Goal: Task Accomplishment & Management: Use online tool/utility

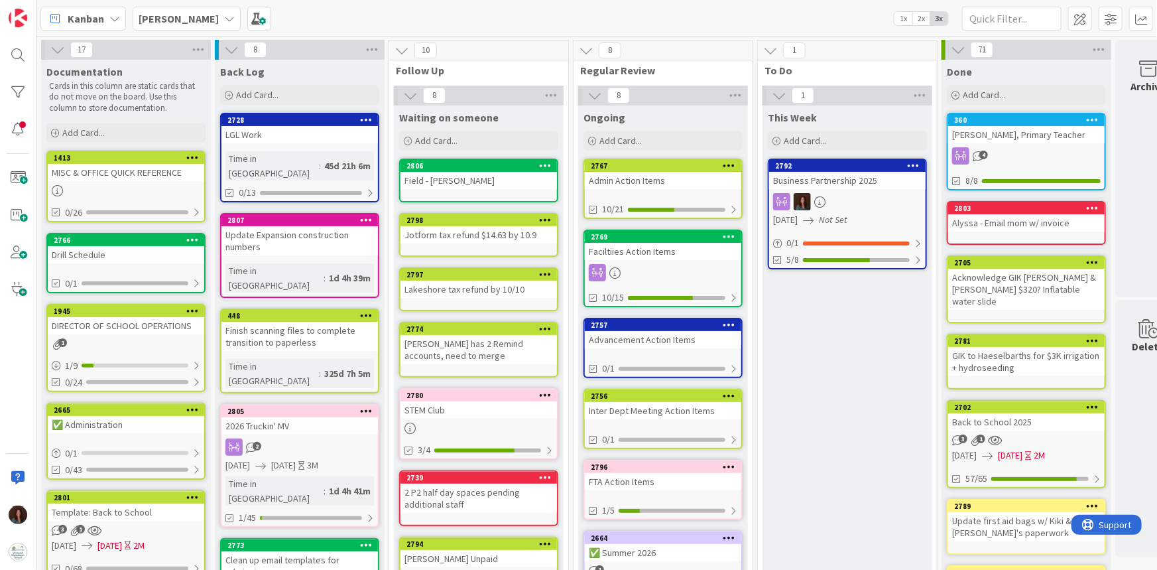
click at [172, 19] on b "[PERSON_NAME]" at bounding box center [179, 18] width 80 height 13
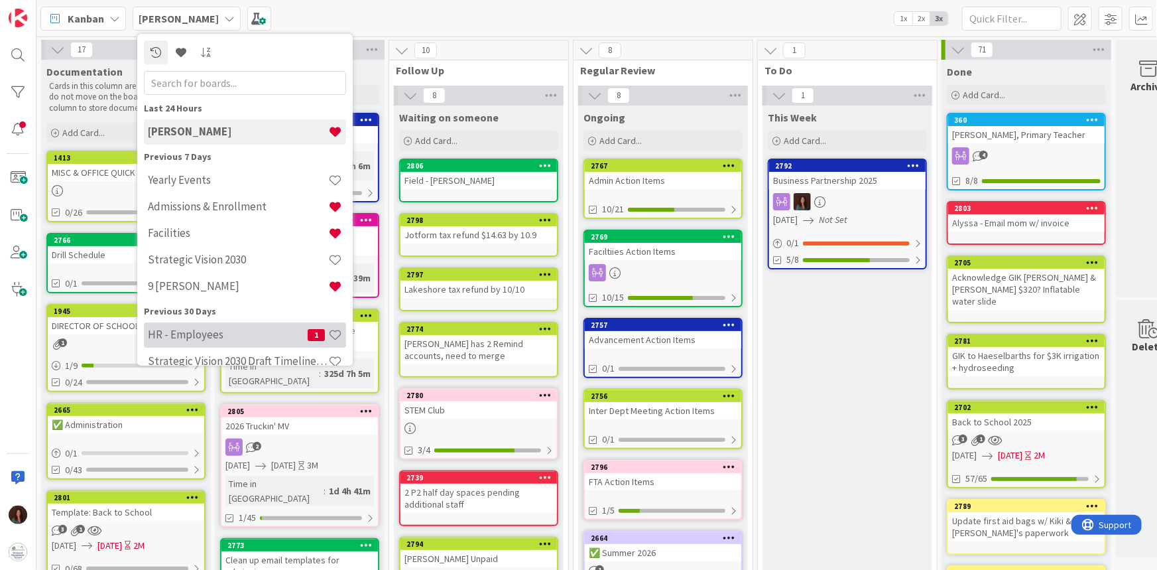
click at [199, 333] on h4 "HR - Employees" at bounding box center [228, 334] width 160 height 13
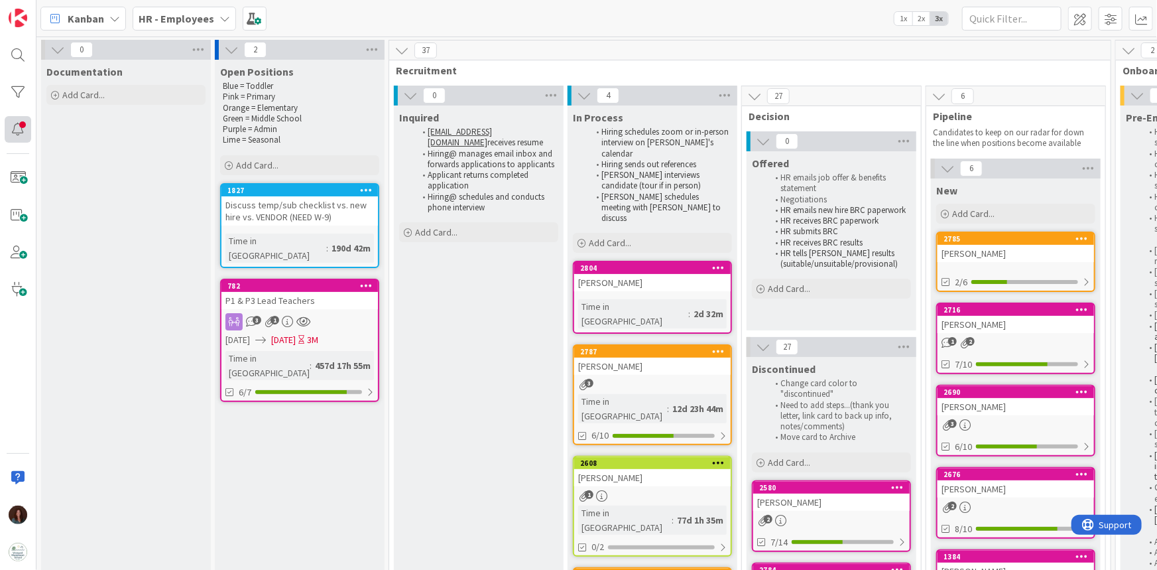
click at [4, 119] on div at bounding box center [18, 285] width 36 height 570
click at [18, 130] on div at bounding box center [18, 129] width 27 height 27
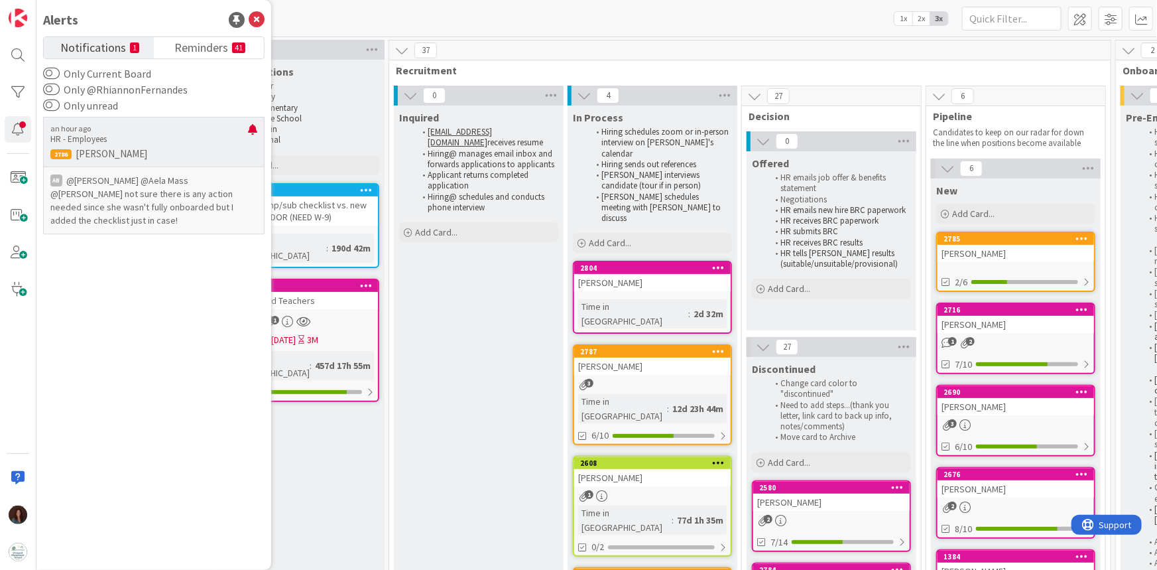
click at [161, 136] on p "HR - Employees" at bounding box center [149, 139] width 198 height 12
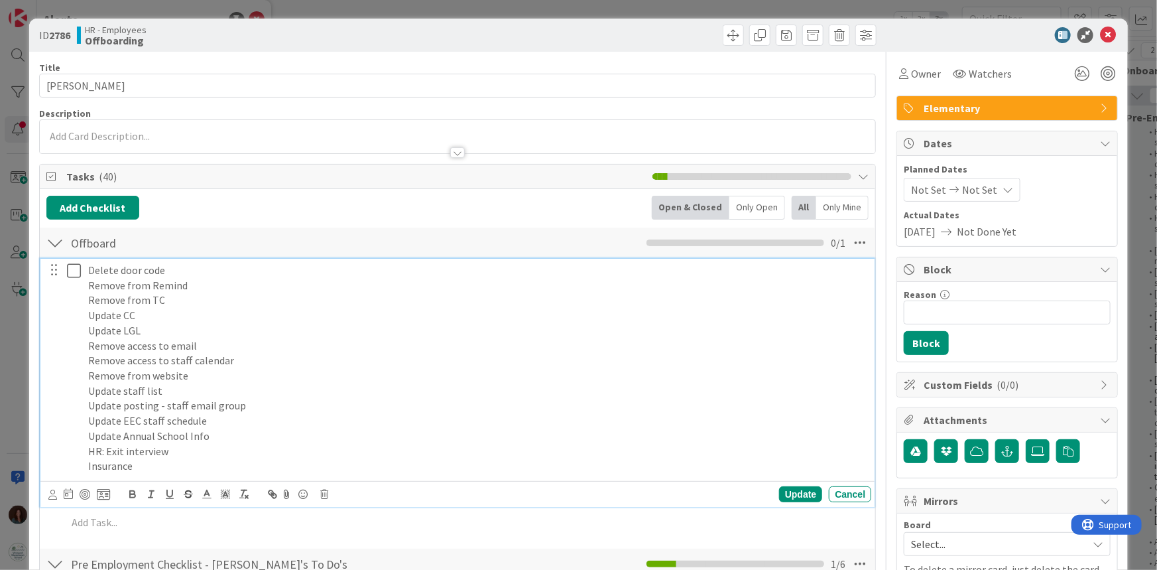
click at [90, 264] on p "Delete door code" at bounding box center [477, 270] width 778 height 15
click at [206, 300] on p "Remove from TC" at bounding box center [477, 299] width 778 height 15
click at [199, 314] on p "Update CC" at bounding box center [477, 315] width 778 height 15
click at [171, 326] on p "Update LGL" at bounding box center [477, 330] width 778 height 15
click at [88, 328] on p "Update LGL" at bounding box center [477, 330] width 778 height 15
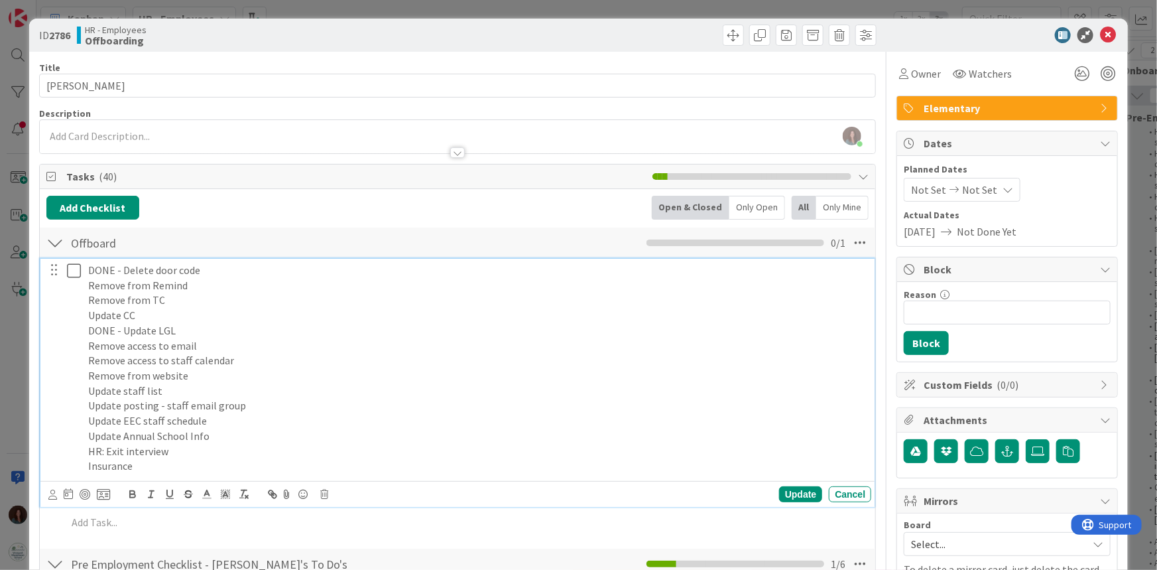
click at [199, 346] on p "Remove access to email" at bounding box center [477, 345] width 778 height 15
click at [88, 343] on p "Remove access to email" at bounding box center [477, 345] width 778 height 15
click at [82, 361] on div at bounding box center [64, 368] width 37 height 219
click at [90, 360] on p "Remove access to staff calendar" at bounding box center [477, 360] width 778 height 15
click at [88, 376] on p "Remove from website" at bounding box center [477, 375] width 778 height 15
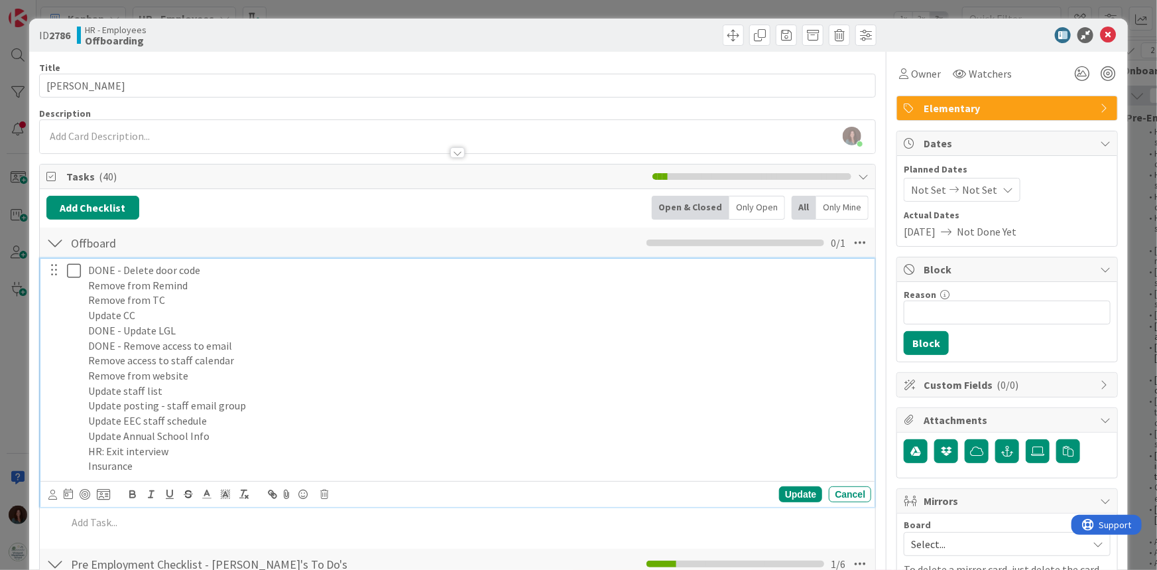
click at [86, 389] on div "DONE - Delete door code Remove from Remind Remove from TC Update CC DONE - Upda…" at bounding box center [477, 368] width 788 height 219
click at [88, 432] on p "Update Annual School Info" at bounding box center [477, 435] width 778 height 15
click at [86, 455] on div "DONE - Delete door code Remove from Remind Remove from TC Update CC DONE - Upda…" at bounding box center [477, 368] width 788 height 219
click at [84, 464] on div "DONE - Delete door code Remove from Remind Remove from TC Update CC DONE - Upda…" at bounding box center [477, 368] width 788 height 219
click at [86, 437] on div "DONE - Delete door code Remove from Remind Remove from TC Update CC DONE - Upda…" at bounding box center [477, 368] width 788 height 219
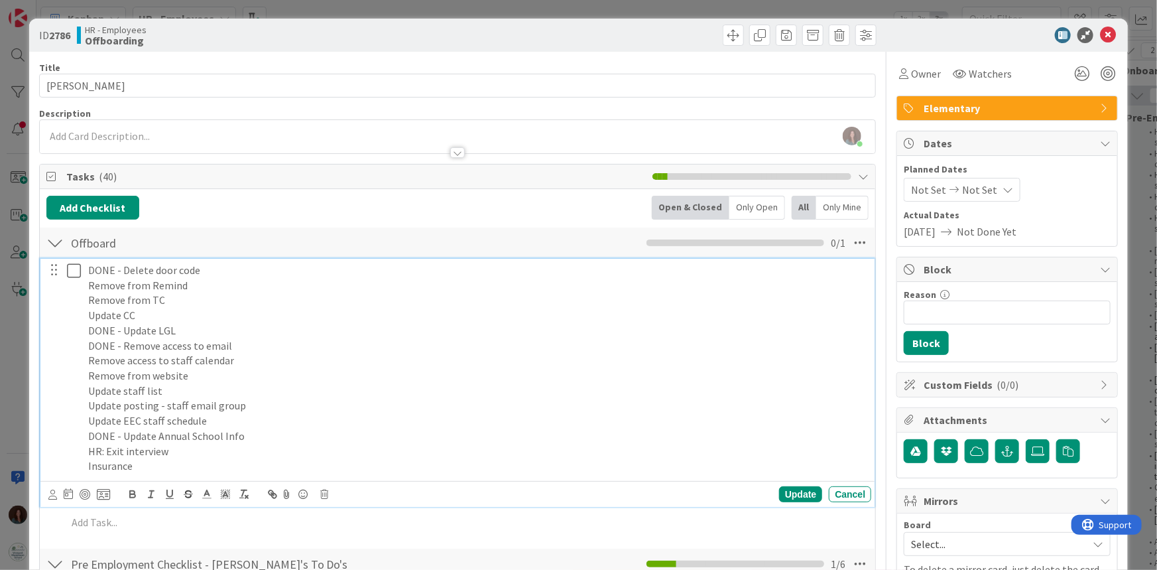
click at [88, 450] on p "HR: Exit interview" at bounding box center [477, 451] width 778 height 15
click at [90, 288] on p "Remove from Remind" at bounding box center [477, 285] width 778 height 15
drag, startPoint x: 105, startPoint y: 285, endPoint x: 64, endPoint y: 282, distance: 41.9
click at [64, 282] on div "DONE - Delete door code N/A Remove from Remind Remove from TC Update CC DONE - …" at bounding box center [459, 368] width 826 height 219
copy p "N/A"
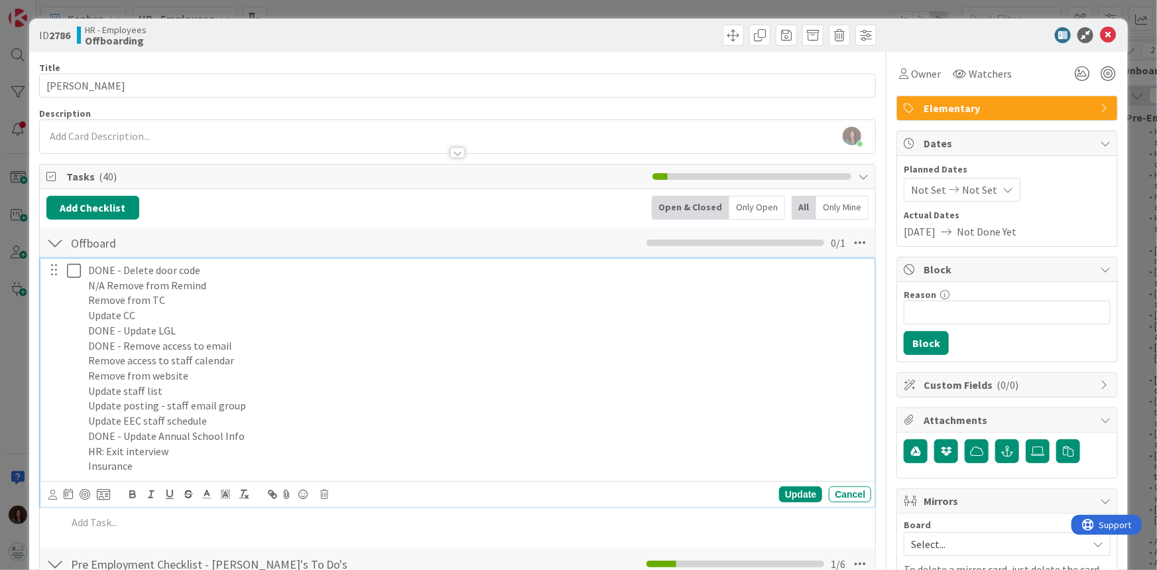
click at [86, 301] on div "DONE - Delete door code N/A Remove from Remind Remove from TC Update CC DONE - …" at bounding box center [477, 368] width 788 height 219
click at [90, 319] on p "Update CC" at bounding box center [477, 315] width 778 height 15
click at [86, 359] on div "DONE - Delete door code N/A Remove from Remind N/A Remove from TC N/A Update CC…" at bounding box center [477, 368] width 788 height 219
click at [89, 375] on p "Remove from website" at bounding box center [477, 375] width 778 height 15
click at [90, 388] on p "Update staff list" at bounding box center [477, 390] width 778 height 15
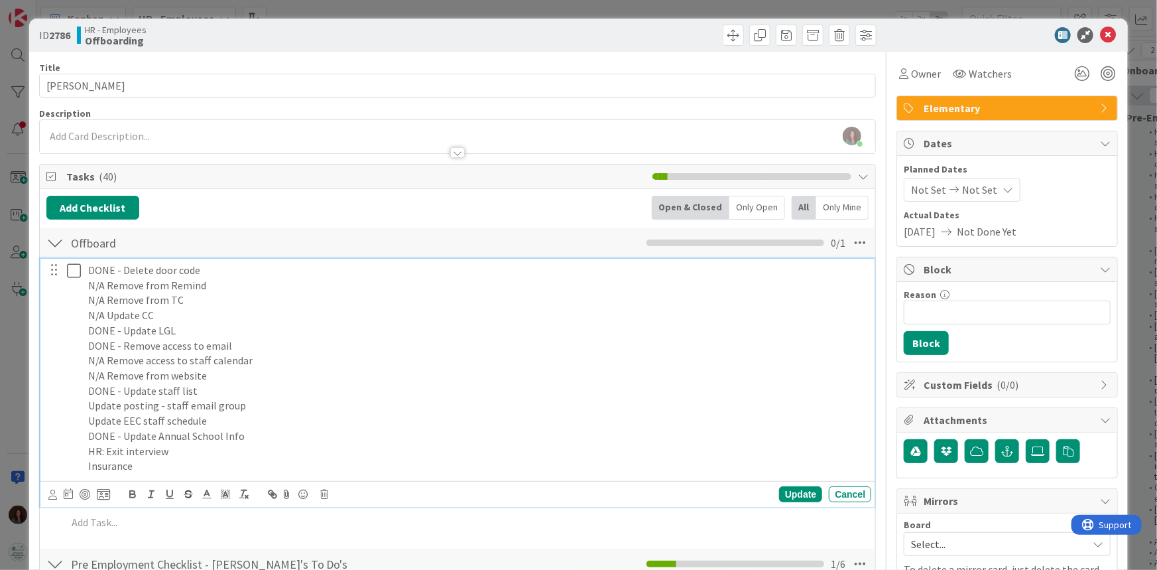
click at [91, 405] on p "Update posting - staff email group" at bounding box center [477, 405] width 778 height 15
click at [88, 420] on p "Update EEC staff schedule" at bounding box center [477, 420] width 778 height 15
click at [220, 273] on p "DONE - Delete door code" at bounding box center [477, 270] width 778 height 15
click at [199, 330] on p "DONE - Update LGL" at bounding box center [477, 330] width 778 height 15
click at [67, 271] on icon at bounding box center [74, 271] width 14 height 16
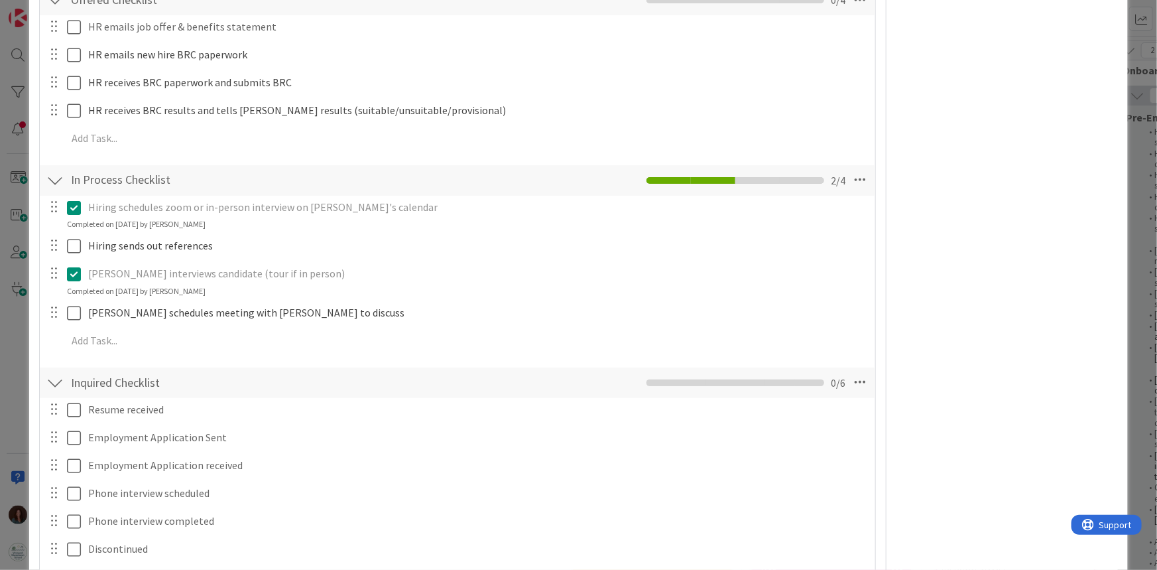
scroll to position [1567, 0]
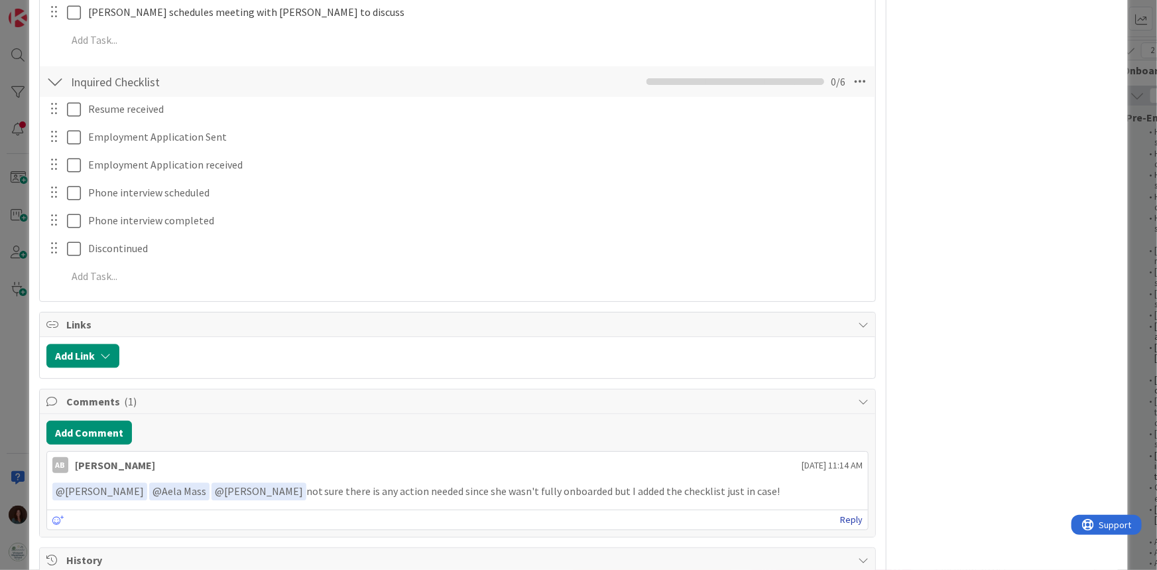
click at [843, 522] on link "Reply" at bounding box center [851, 519] width 23 height 17
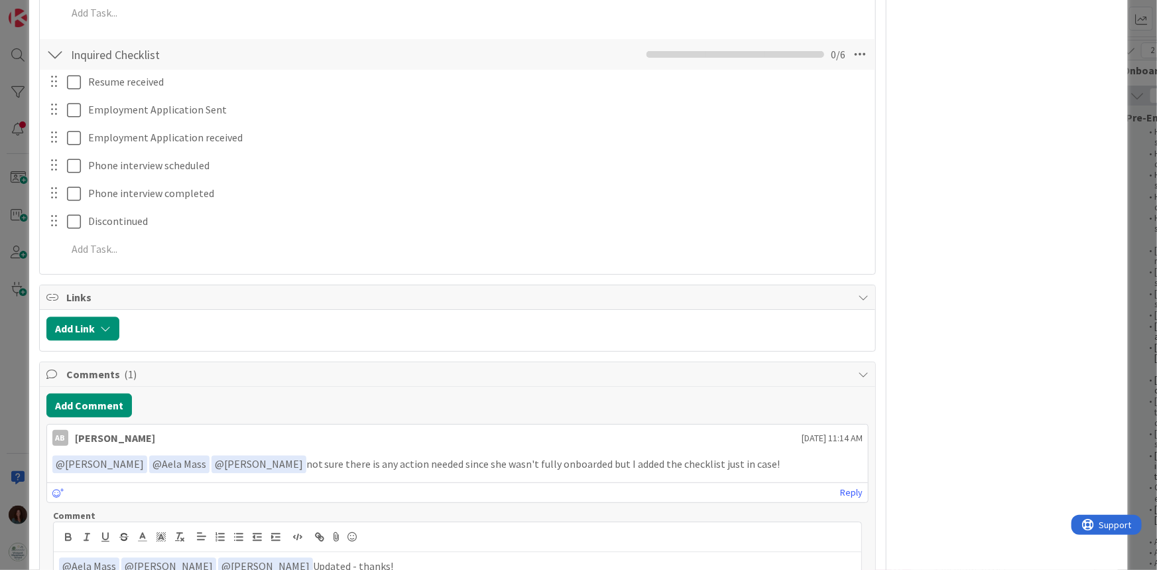
scroll to position [1775, 0]
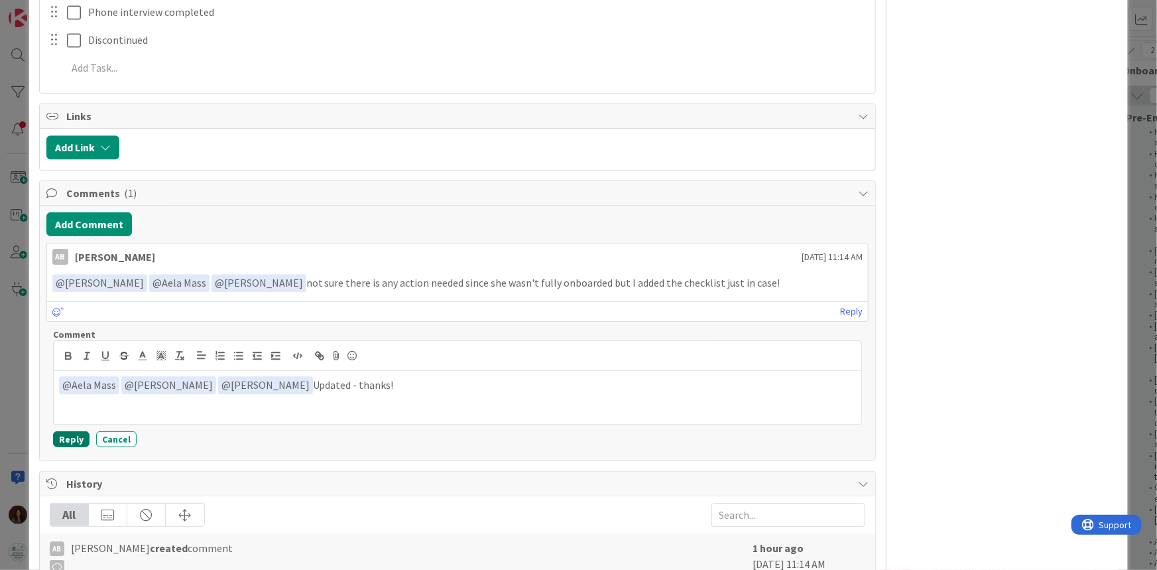
click at [66, 436] on button "Reply" at bounding box center [71, 439] width 36 height 16
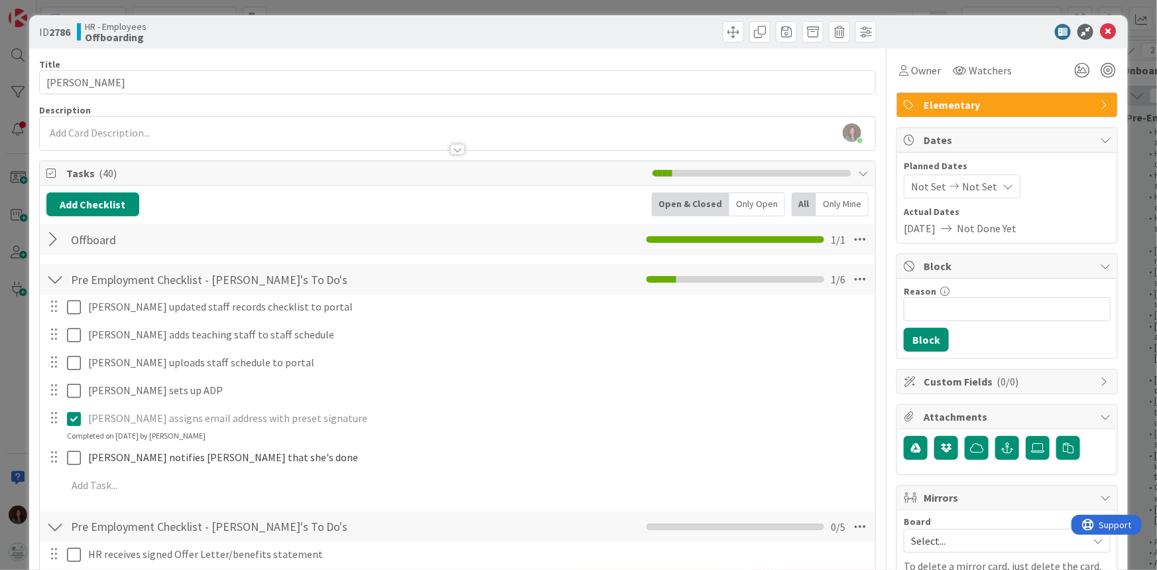
scroll to position [0, 0]
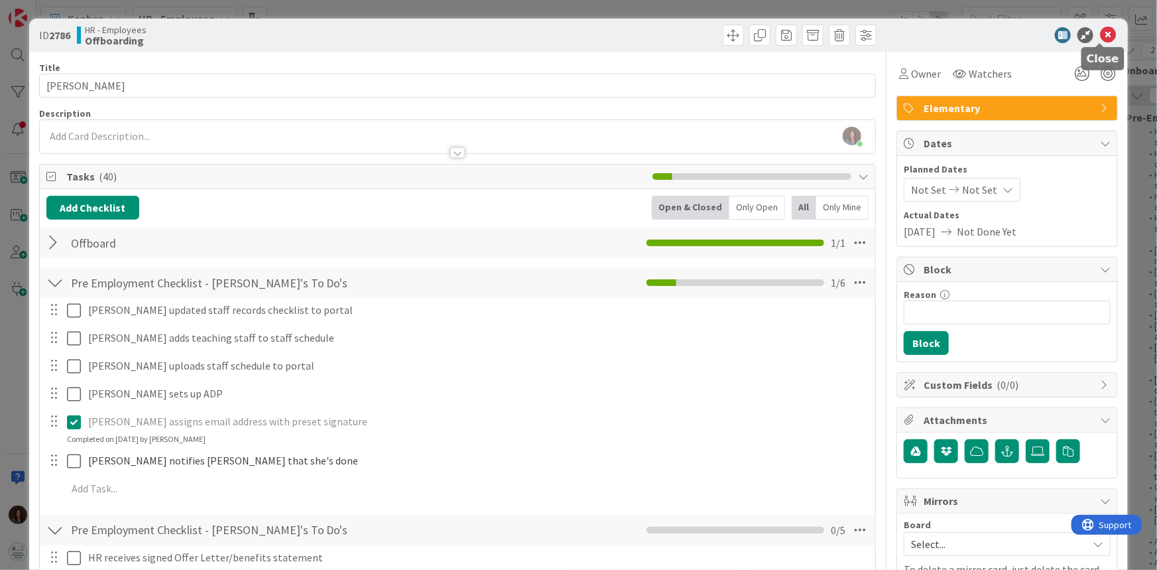
click at [1100, 32] on icon at bounding box center [1108, 35] width 16 height 16
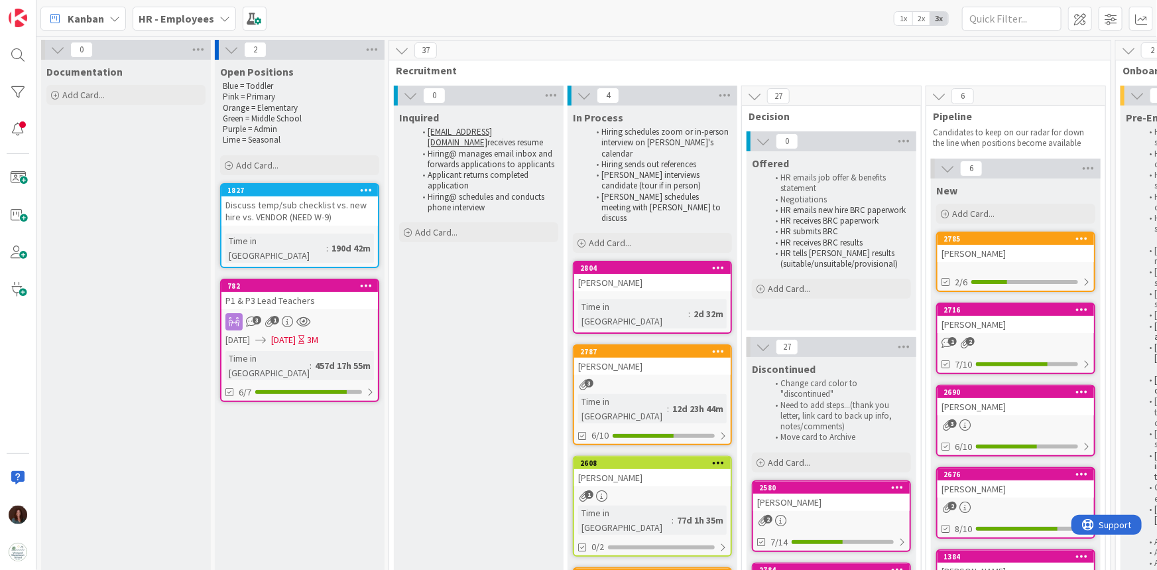
click at [190, 12] on b "HR - Employees" at bounding box center [177, 18] width 76 height 13
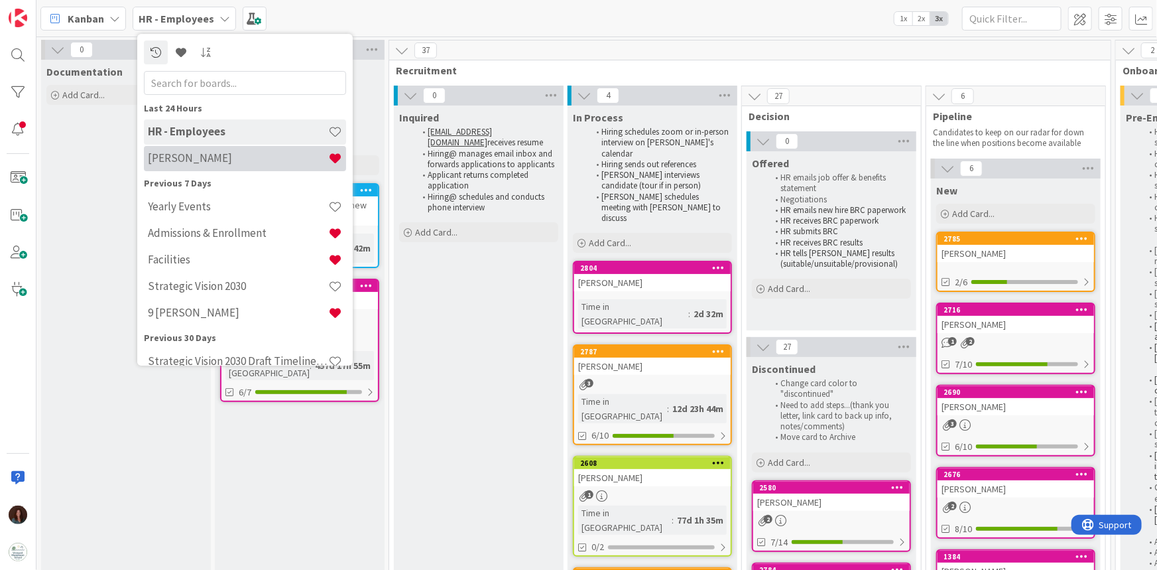
click at [216, 153] on h4 "[PERSON_NAME]" at bounding box center [238, 157] width 180 height 13
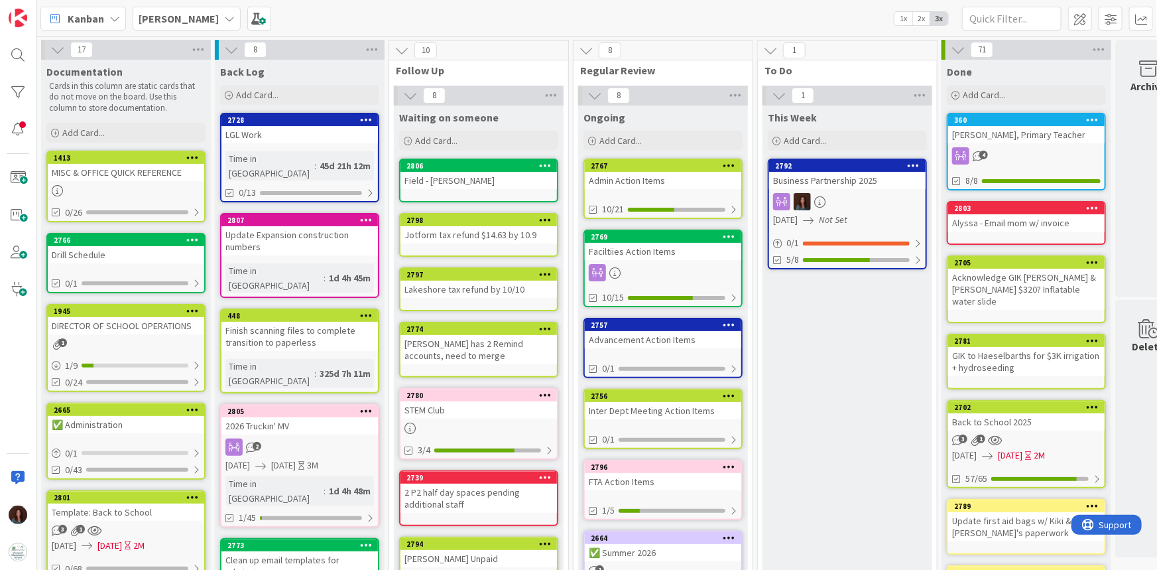
click at [653, 345] on div "Advancement Action Items" at bounding box center [663, 339] width 156 height 17
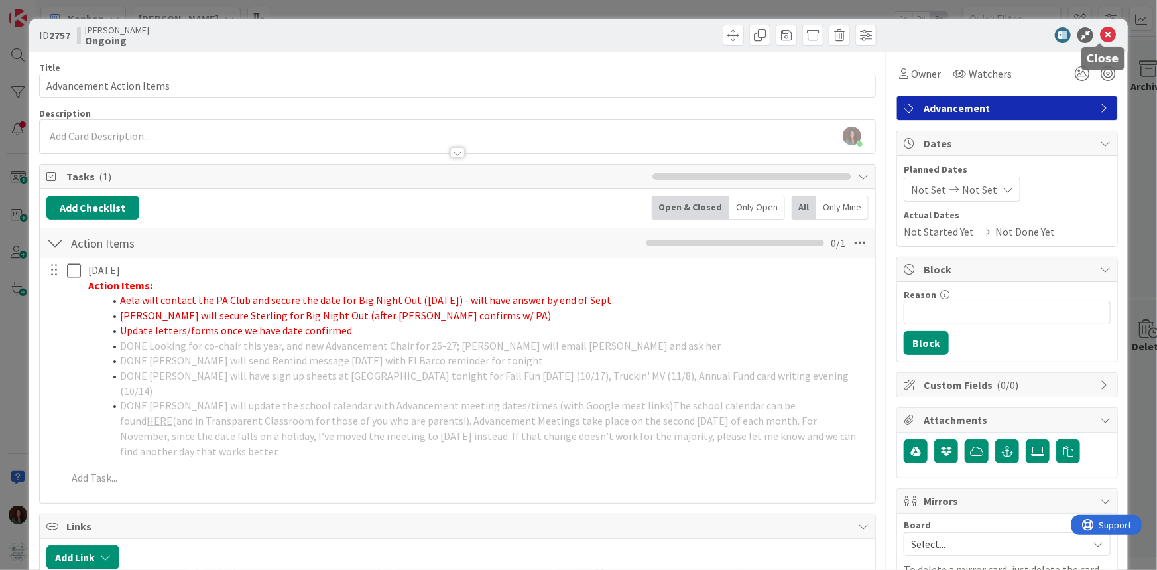
drag, startPoint x: 1101, startPoint y: 38, endPoint x: 1107, endPoint y: 44, distance: 8.0
click at [1101, 38] on icon at bounding box center [1108, 35] width 16 height 16
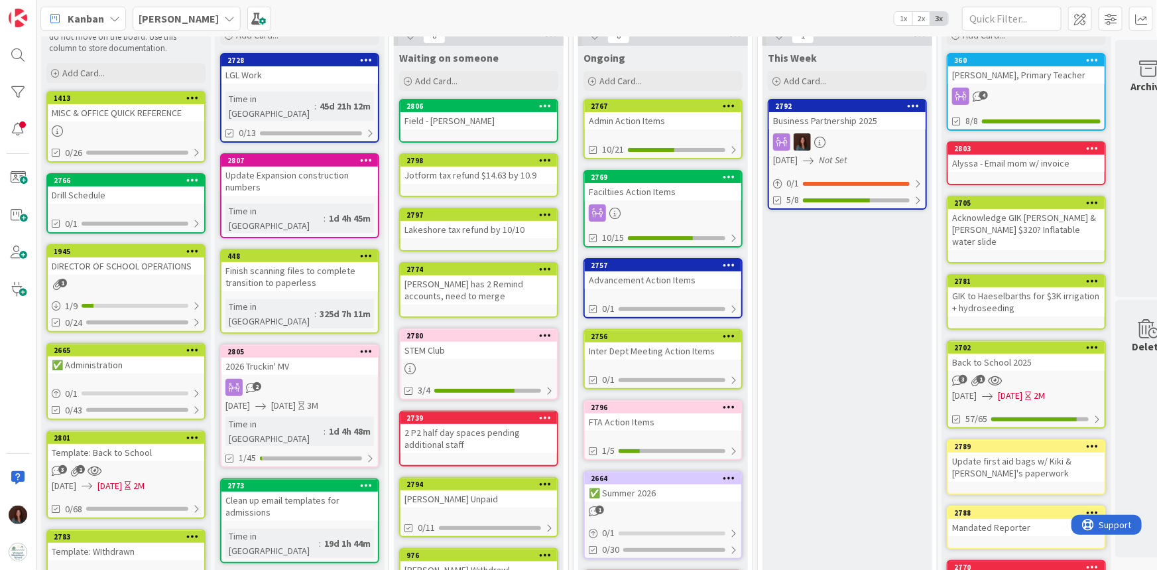
click at [688, 351] on div "Inter Dept Meeting Action Items" at bounding box center [663, 350] width 156 height 17
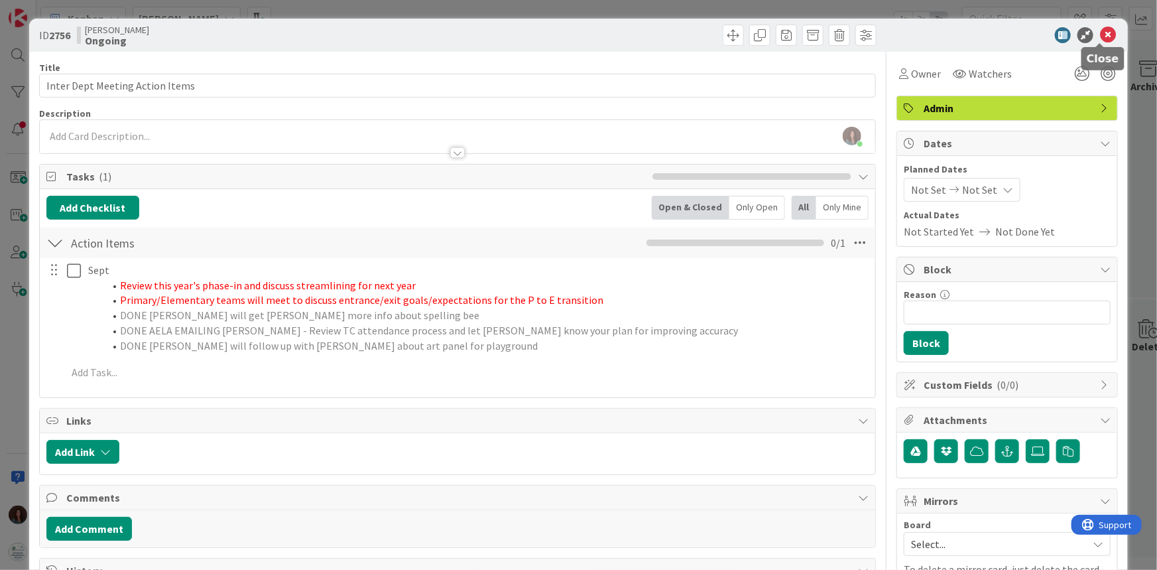
click at [1101, 34] on icon at bounding box center [1108, 35] width 16 height 16
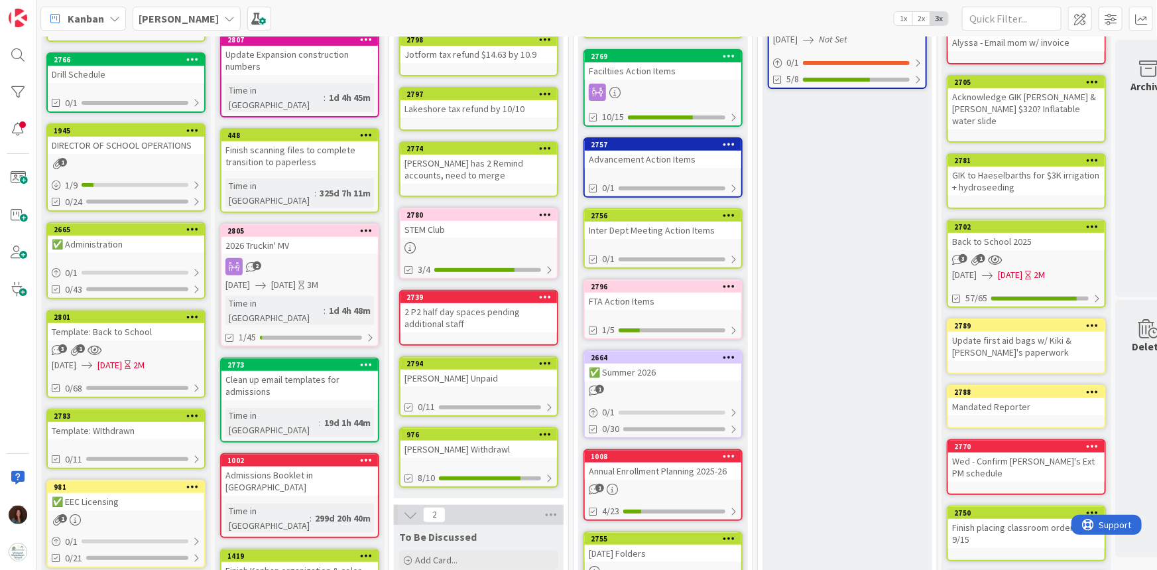
click at [702, 294] on div "FTA Action Items" at bounding box center [663, 300] width 156 height 17
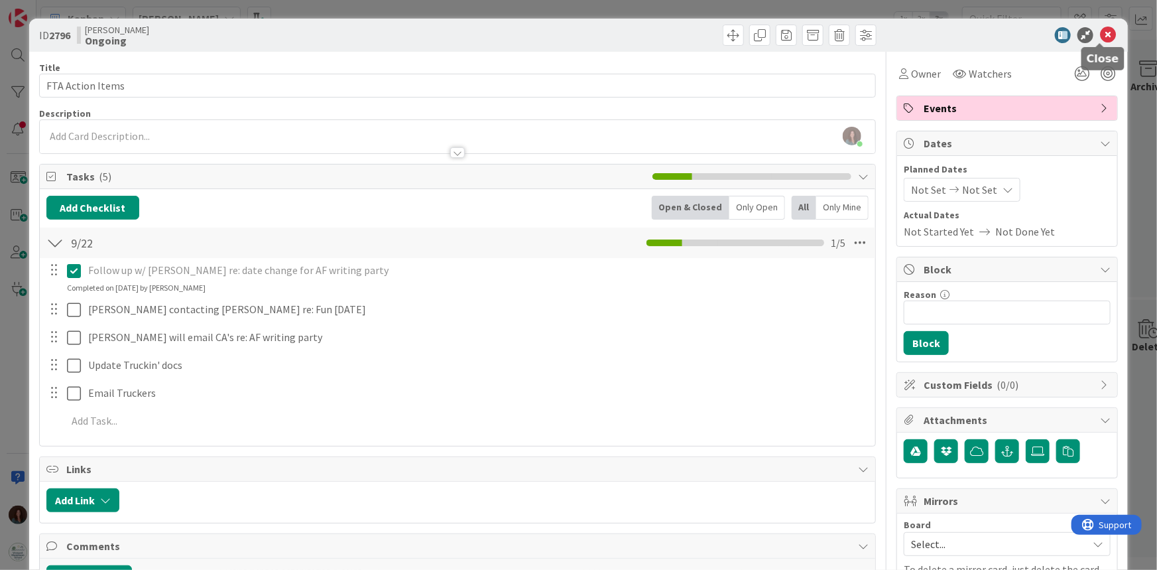
click at [1105, 36] on icon at bounding box center [1108, 35] width 16 height 16
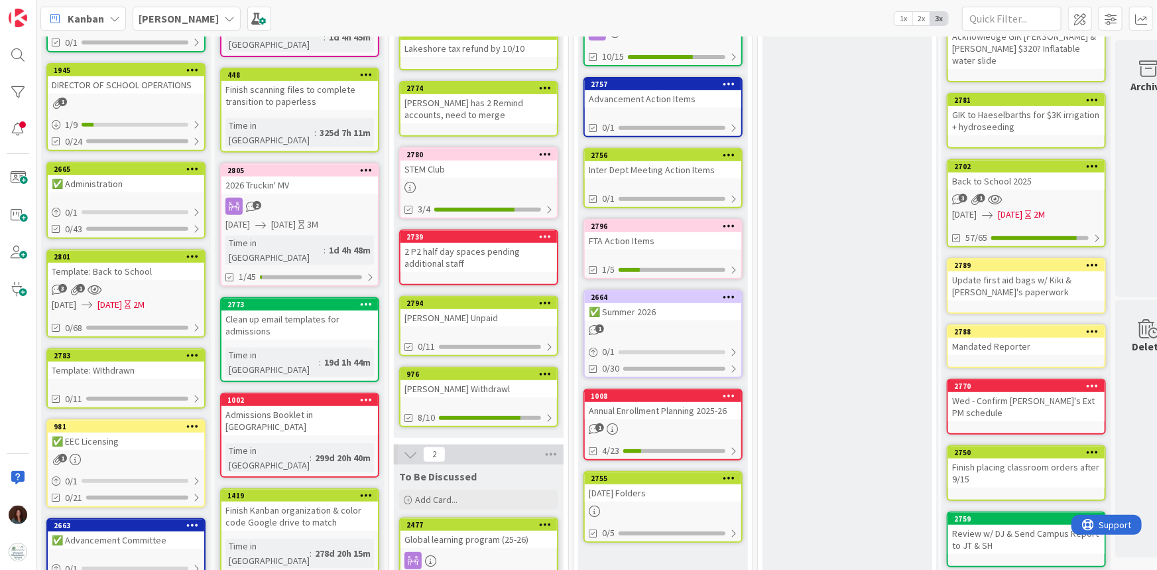
click at [704, 414] on div "Annual Enrollment Planning 2025-26" at bounding box center [663, 410] width 156 height 17
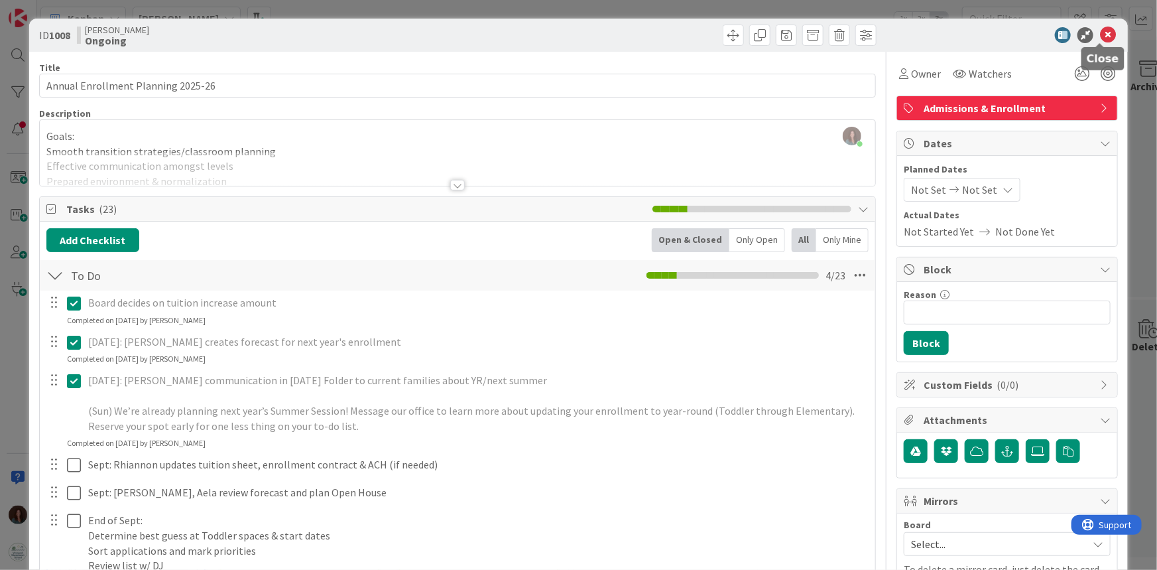
click at [1105, 34] on icon at bounding box center [1108, 35] width 16 height 16
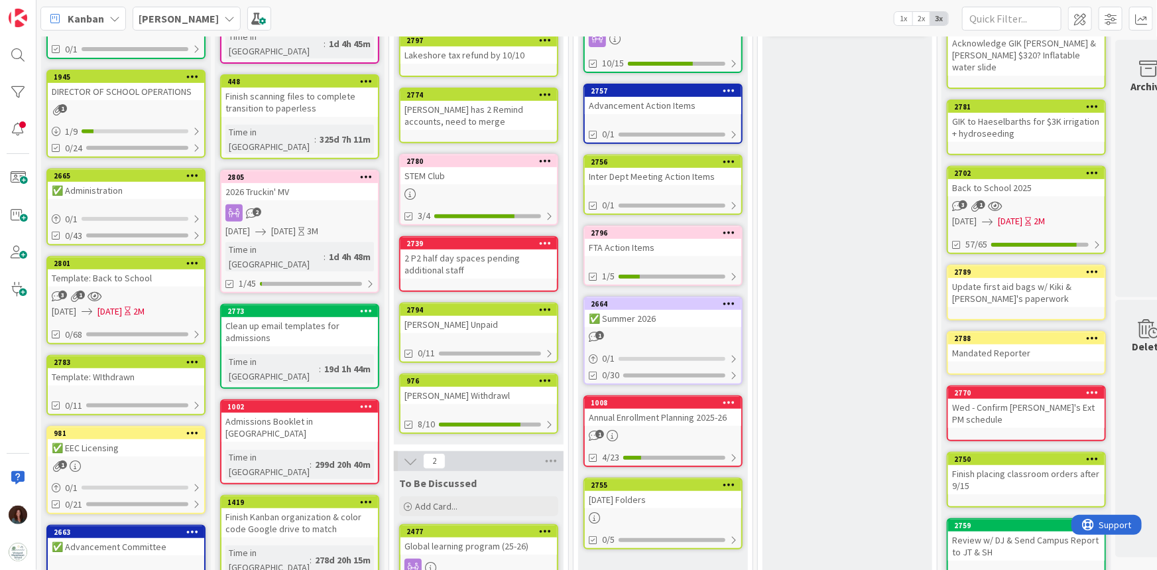
scroll to position [241, 0]
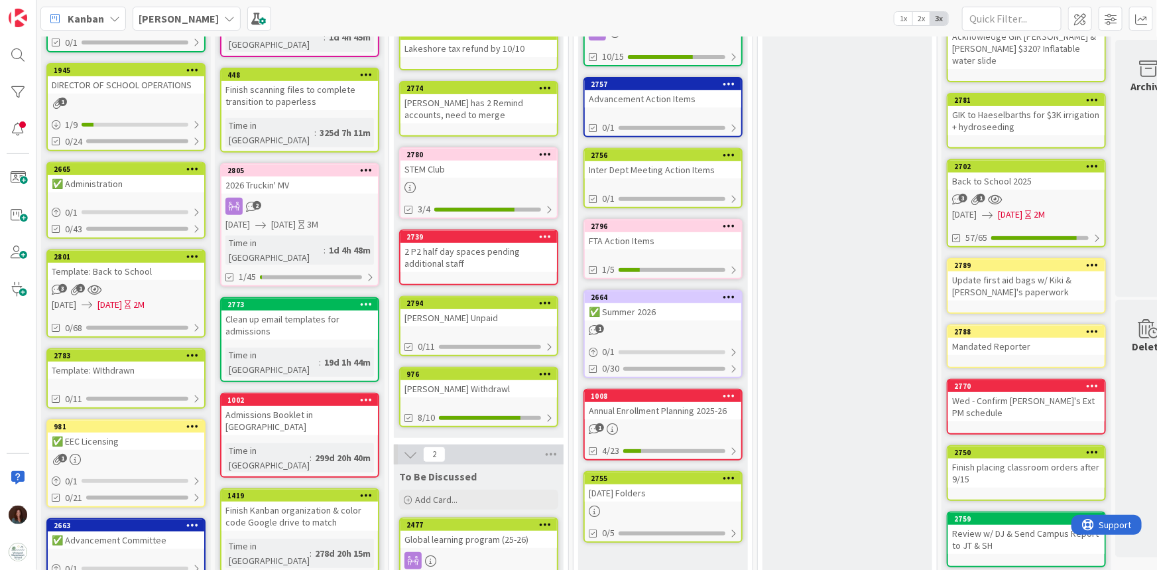
click at [694, 306] on div "✅ Summer 2026" at bounding box center [663, 311] width 156 height 17
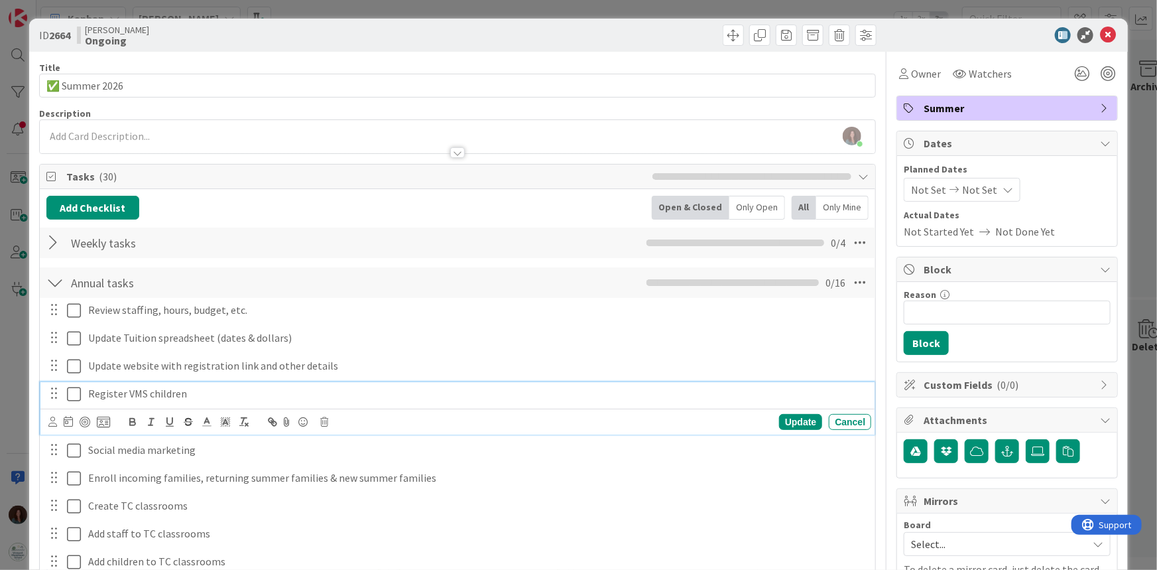
click at [214, 393] on p "Register VMS children" at bounding box center [477, 393] width 778 height 15
click at [125, 387] on p "Register VMS children" at bounding box center [477, 393] width 778 height 15
click at [796, 414] on div "Update" at bounding box center [800, 422] width 43 height 16
click at [207, 393] on p "Register YR VMS children" at bounding box center [477, 393] width 778 height 15
click at [90, 391] on p "Register YR VMS children" at bounding box center [477, 393] width 778 height 15
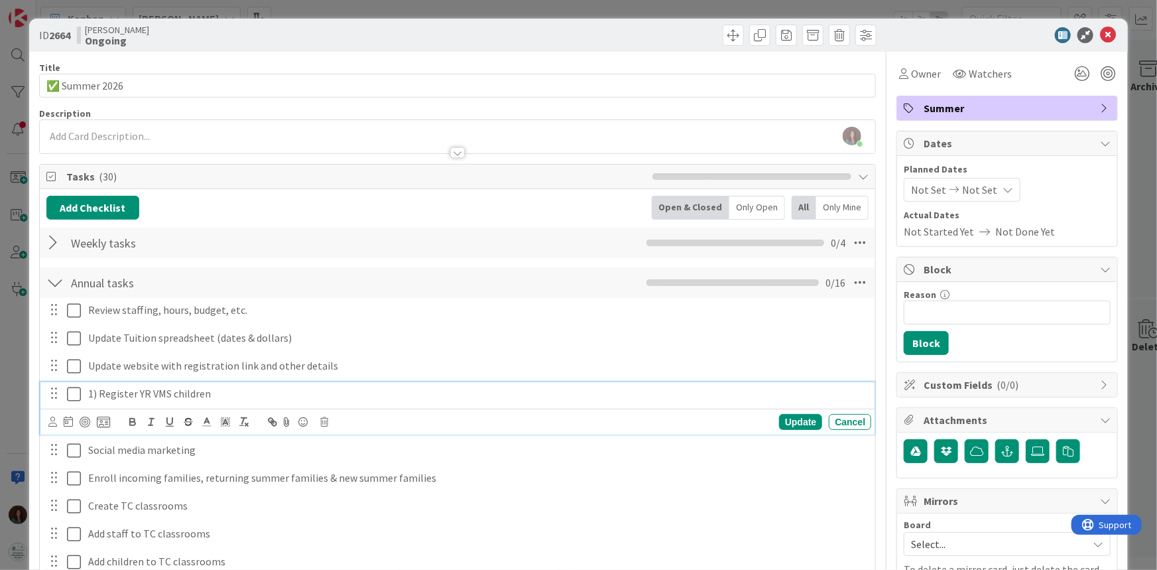
click at [221, 391] on p "1) Register YR VMS children" at bounding box center [477, 393] width 778 height 15
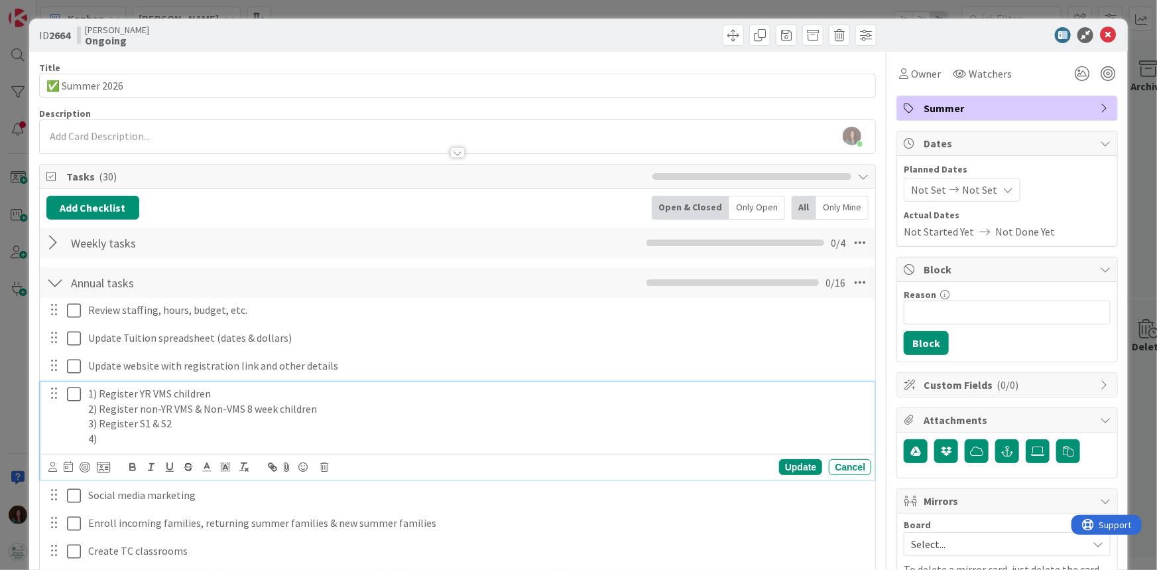
click at [243, 407] on p "2) Register non-YR VMS & Non-VMS 8 week children" at bounding box center [477, 408] width 778 height 15
click at [119, 439] on p "4)" at bounding box center [477, 438] width 778 height 15
click at [787, 464] on div "Update" at bounding box center [800, 467] width 43 height 16
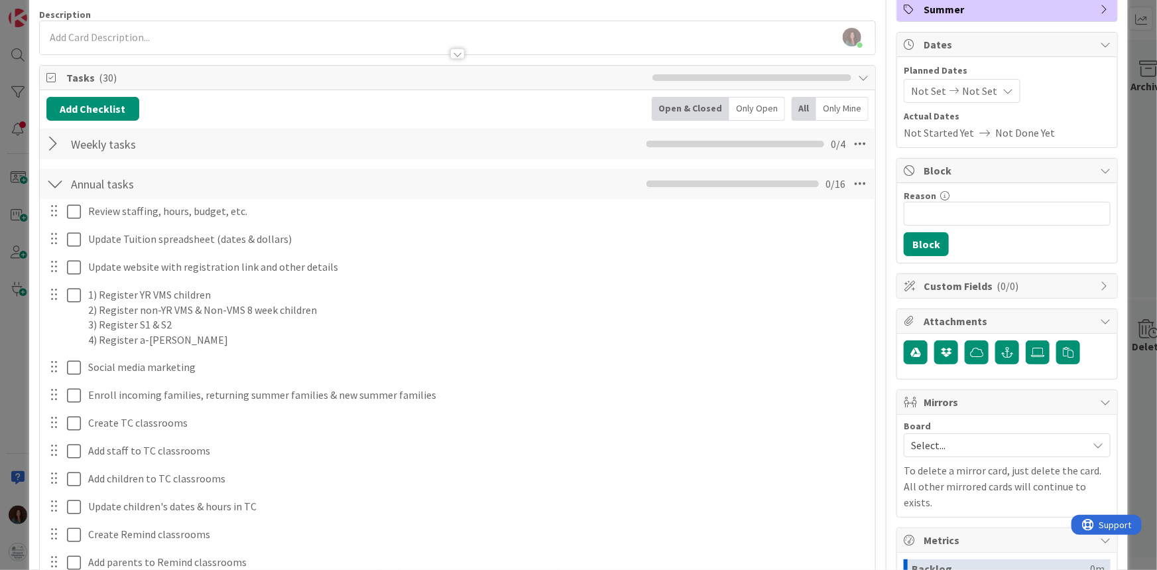
scroll to position [120, 0]
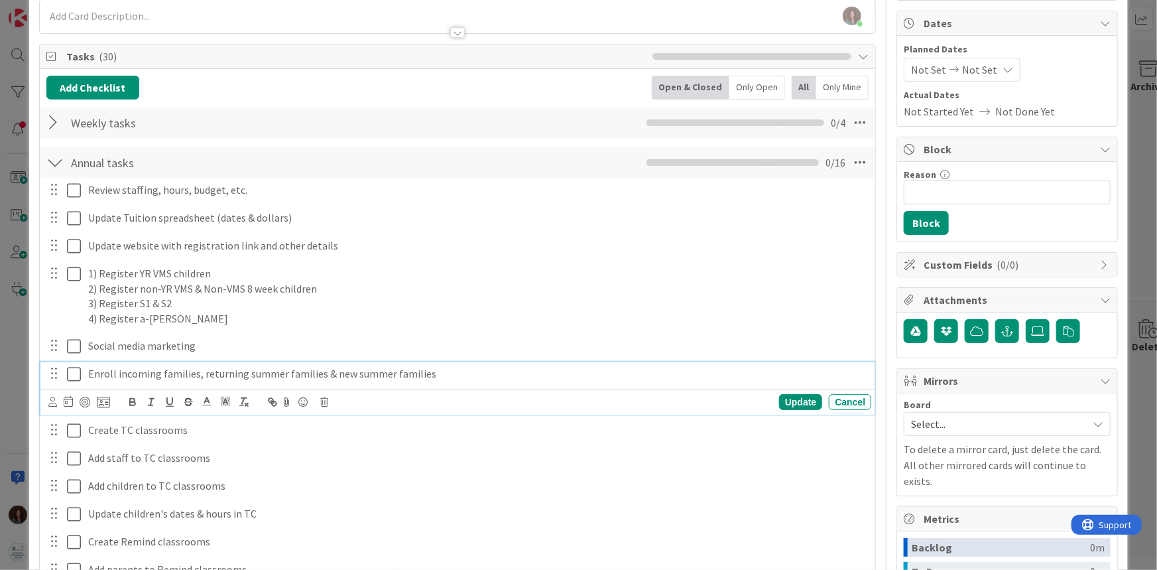
click at [114, 371] on p "Enroll incoming families, returning summer families & new summer families" at bounding box center [477, 373] width 778 height 15
copy p "Enroll incoming families, returning summer families & new summer families"
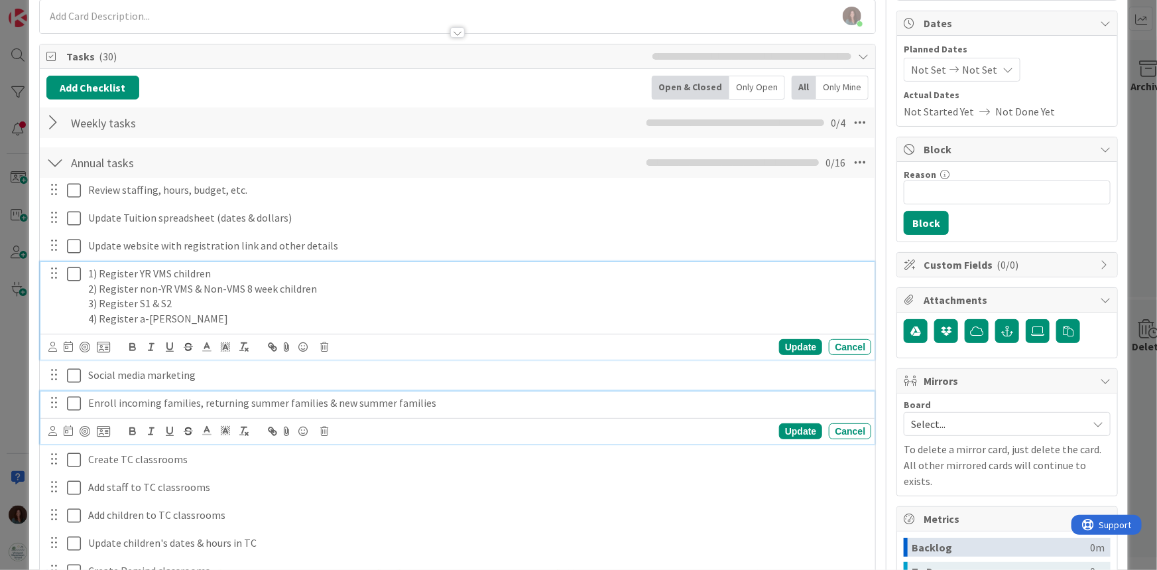
click at [206, 269] on p "1) Register YR VMS children" at bounding box center [477, 273] width 778 height 15
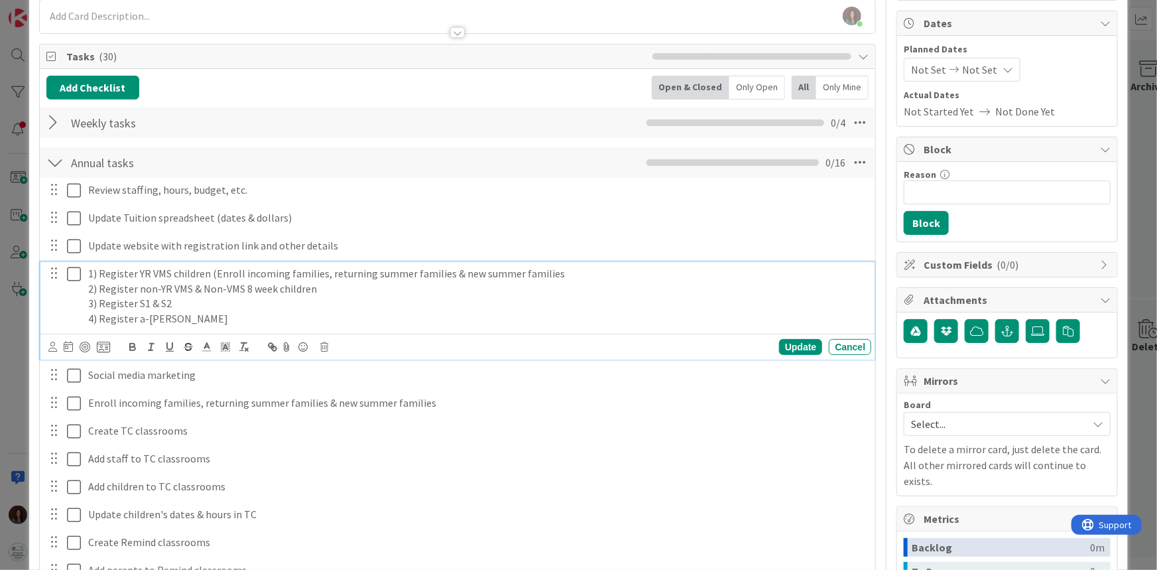
click at [240, 272] on p "1) Register YR VMS children (Enroll incoming families, returning summer familie…" at bounding box center [477, 273] width 778 height 15
click at [254, 270] on p "1) Register YR VMS children (incoming families, returning summer families & new…" at bounding box center [477, 273] width 778 height 15
click at [549, 270] on p "1) Register YR VMS children (incoming new families, returning summer families &…" at bounding box center [477, 273] width 778 height 15
drag, startPoint x: 542, startPoint y: 271, endPoint x: 433, endPoint y: 277, distance: 109.0
click at [433, 277] on p "1) Register YR VMS children (incoming new families, returning summer families &…" at bounding box center [477, 273] width 778 height 15
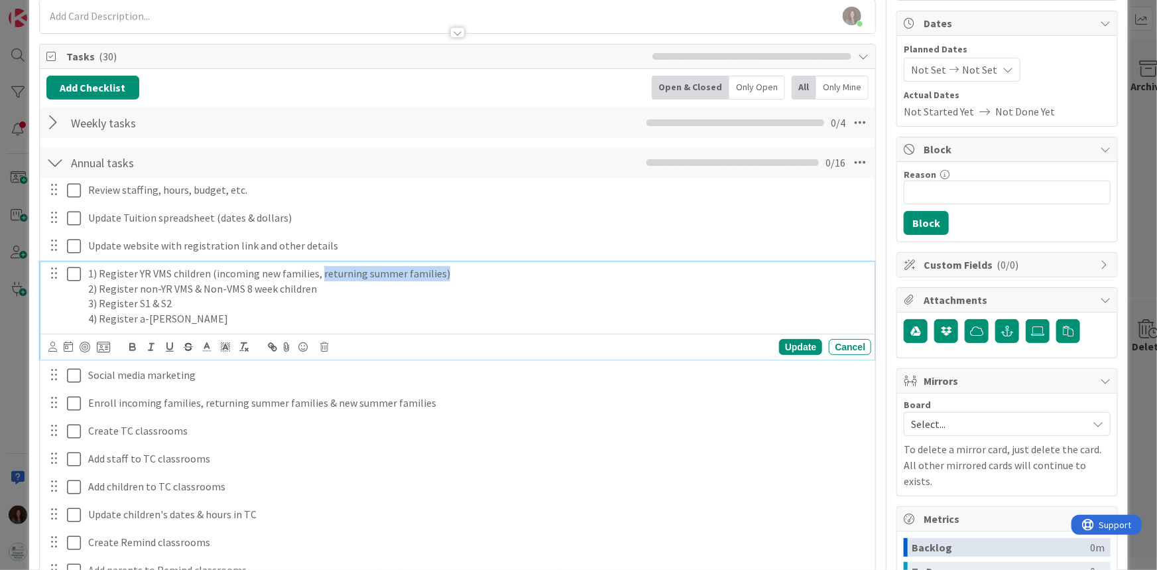
drag, startPoint x: 449, startPoint y: 269, endPoint x: 316, endPoint y: 277, distance: 133.5
click at [316, 277] on p "1) Register YR VMS children (incoming new families, returning summer families)" at bounding box center [477, 273] width 778 height 15
click at [263, 291] on p "2) Register non-YR VMS & Non-VMS 8 week children" at bounding box center [477, 288] width 778 height 15
drag, startPoint x: 200, startPoint y: 286, endPoint x: 135, endPoint y: 288, distance: 65.0
click at [135, 288] on p "2) Register non-YR VMS & Non-VMS 8 week children" at bounding box center [477, 288] width 778 height 15
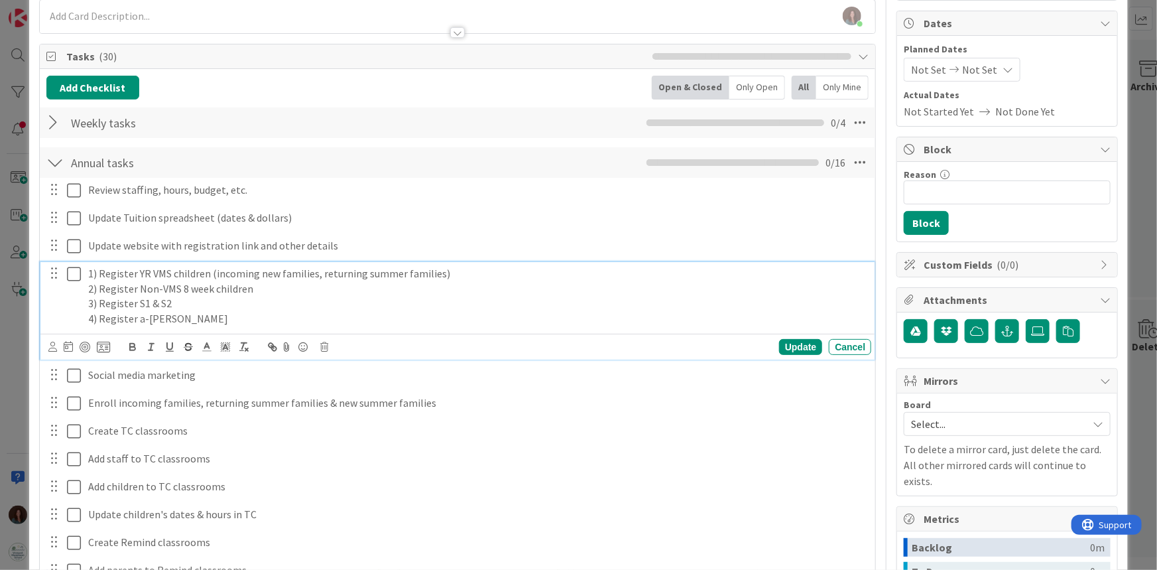
click at [151, 269] on p "1) Register YR VMS children (incoming new families, returning summer families)" at bounding box center [477, 273] width 778 height 15
click at [196, 271] on p "1) Register VMS children (incoming new families, returning summer families)" at bounding box center [477, 273] width 778 height 15
click at [456, 266] on p "1) Register VMS children (YR, incoming new families, returning summer families)" at bounding box center [477, 273] width 778 height 15
click at [334, 291] on p "2) Register Non-VMS 8 week children" at bounding box center [477, 288] width 778 height 15
click at [192, 301] on p "3) Register S1 & S2" at bounding box center [477, 303] width 778 height 15
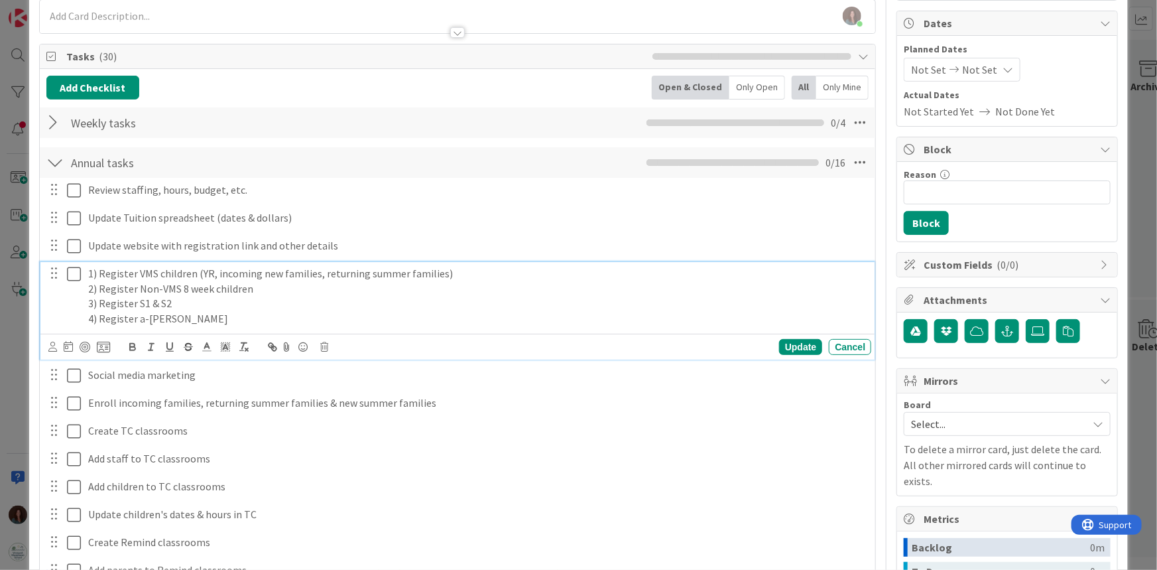
click at [137, 301] on p "3) Register S1 & S2" at bounding box center [477, 303] width 778 height 15
click at [178, 285] on p "2) Register Non-VMS 8 week children" at bounding box center [477, 288] width 778 height 15
click at [176, 299] on p "3) Register S1 & S2" at bounding box center [477, 303] width 778 height 15
click at [192, 314] on p "4) Register a-[PERSON_NAME]" at bounding box center [477, 318] width 778 height 15
click at [800, 351] on div "Update" at bounding box center [800, 347] width 43 height 16
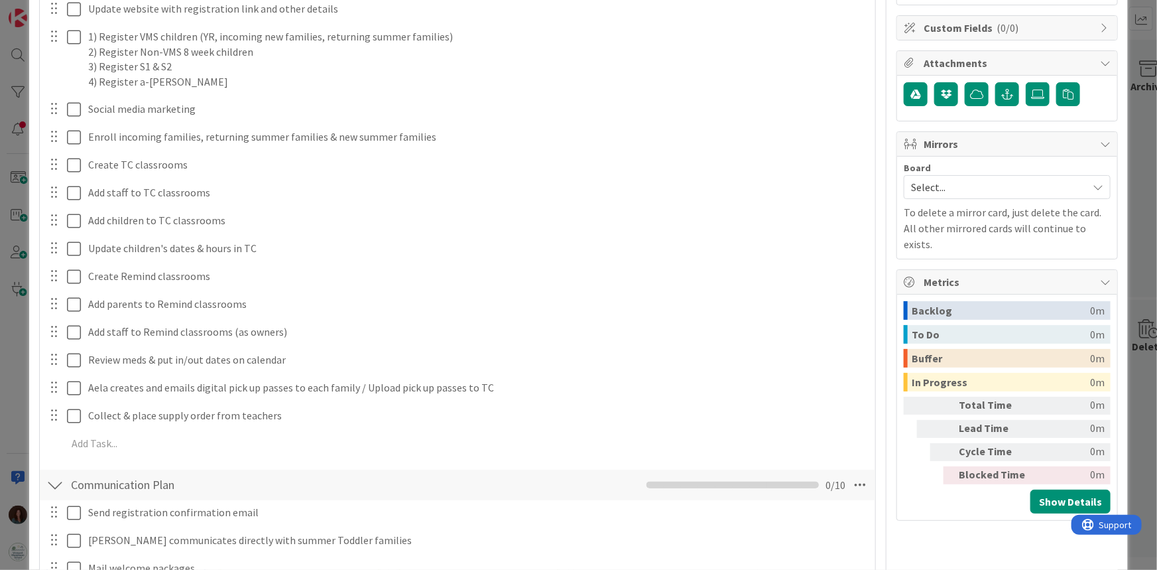
scroll to position [361, 0]
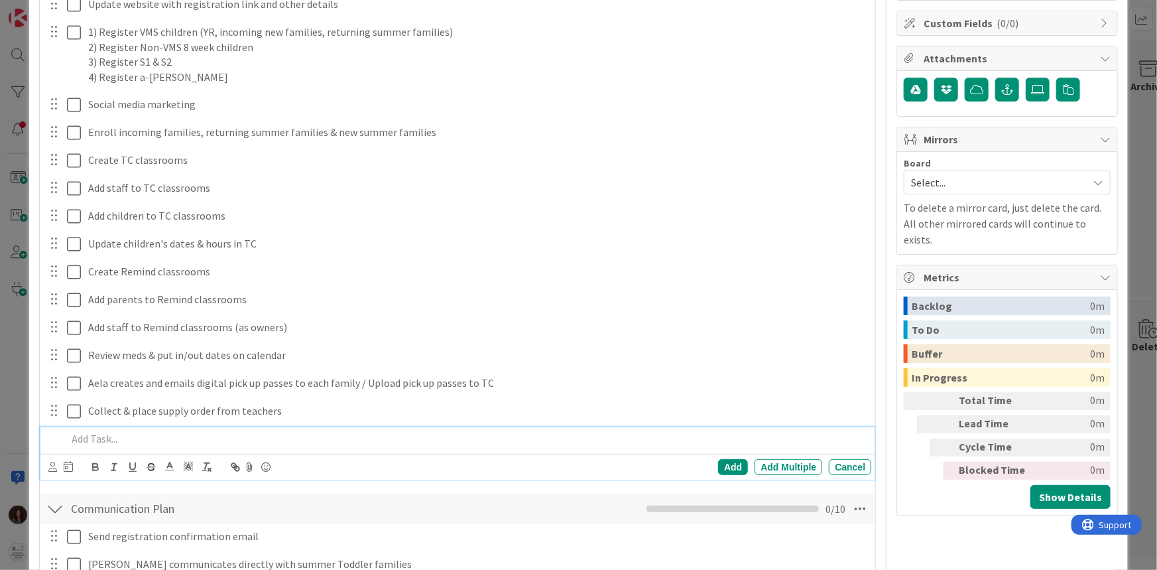
click at [152, 440] on p at bounding box center [467, 438] width 800 height 15
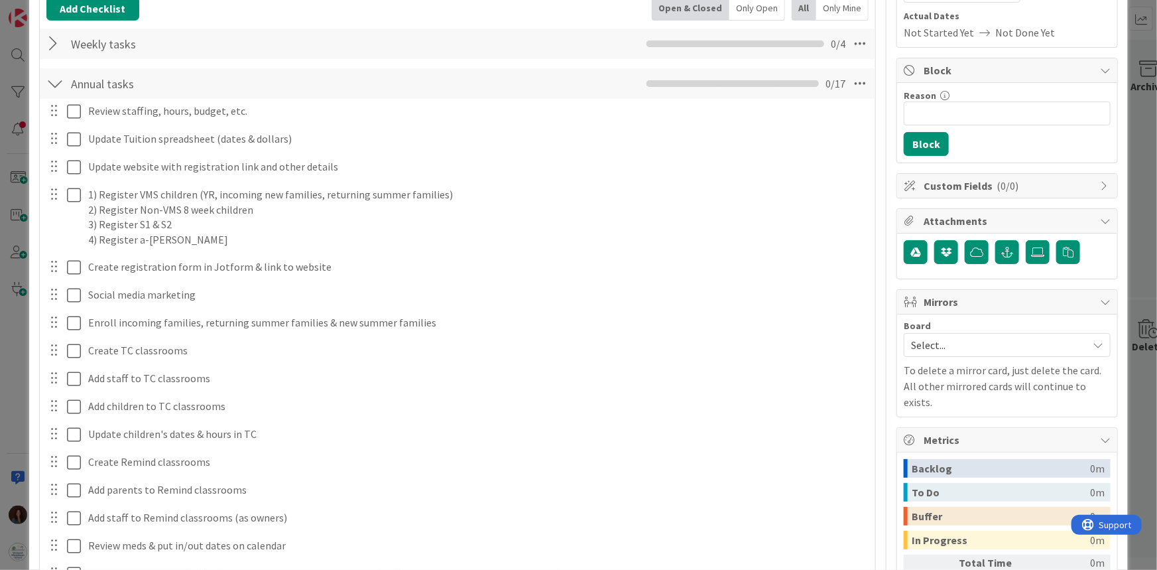
scroll to position [195, 0]
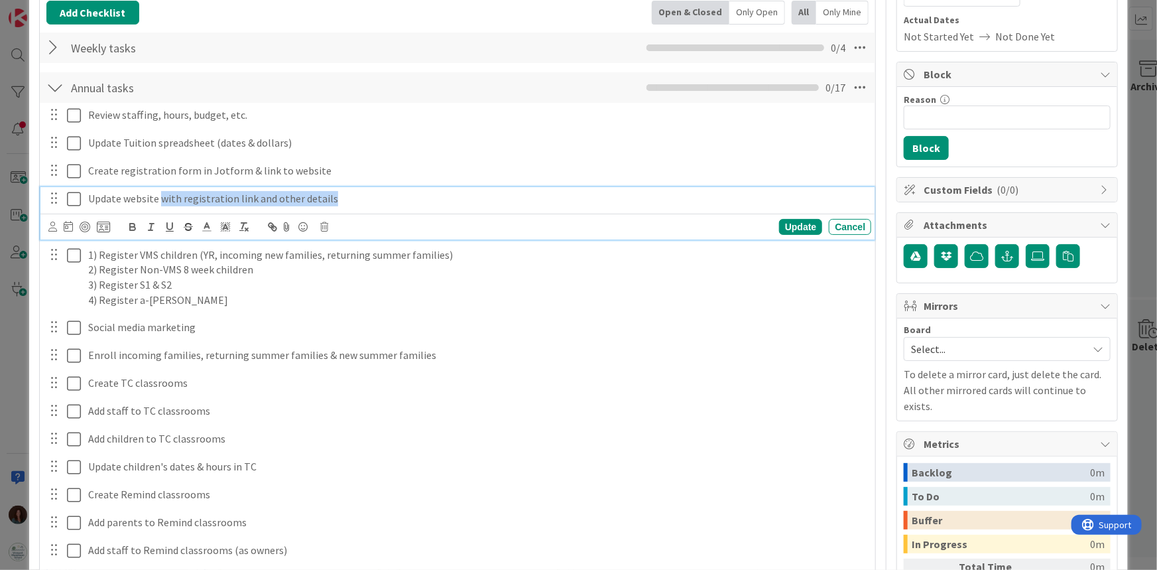
drag, startPoint x: 158, startPoint y: 194, endPoint x: 359, endPoint y: 201, distance: 200.4
click at [359, 201] on p "Update website with registration link and other details" at bounding box center [477, 198] width 778 height 15
click at [798, 224] on div "Update" at bounding box center [800, 227] width 43 height 16
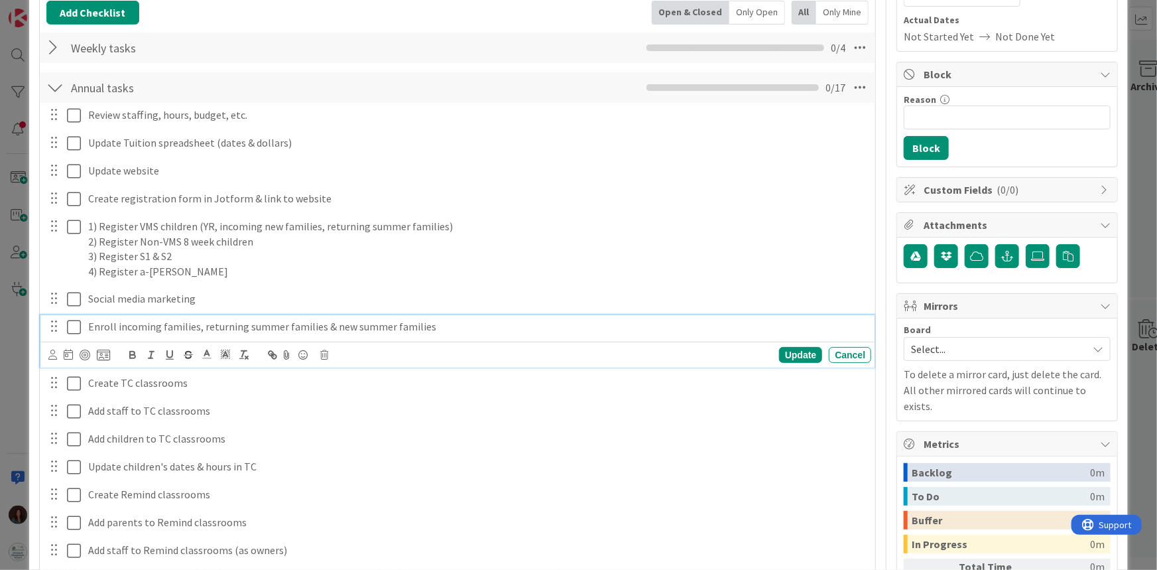
click at [255, 324] on p "Enroll incoming families, returning summer families & new summer families" at bounding box center [477, 326] width 778 height 15
click at [326, 351] on icon at bounding box center [325, 354] width 8 height 9
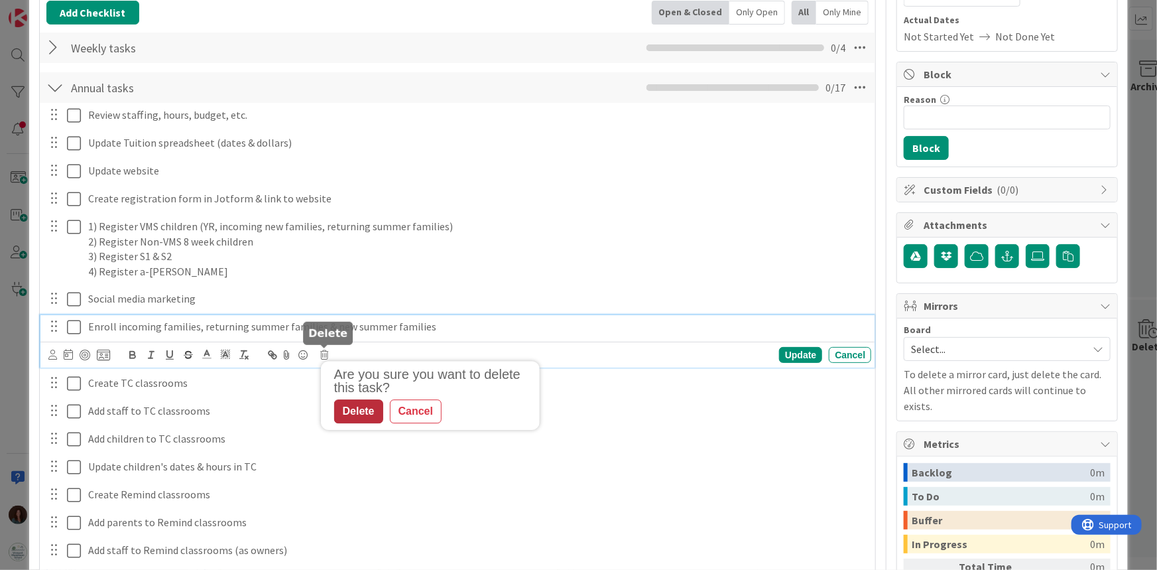
click at [351, 405] on div "Delete" at bounding box center [358, 411] width 49 height 24
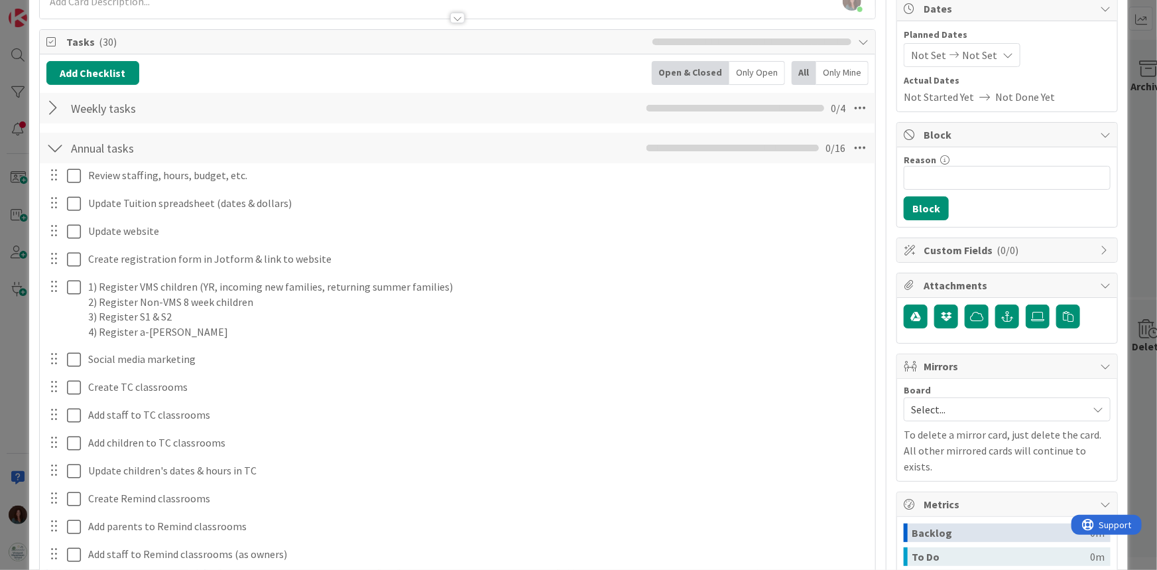
scroll to position [74, 0]
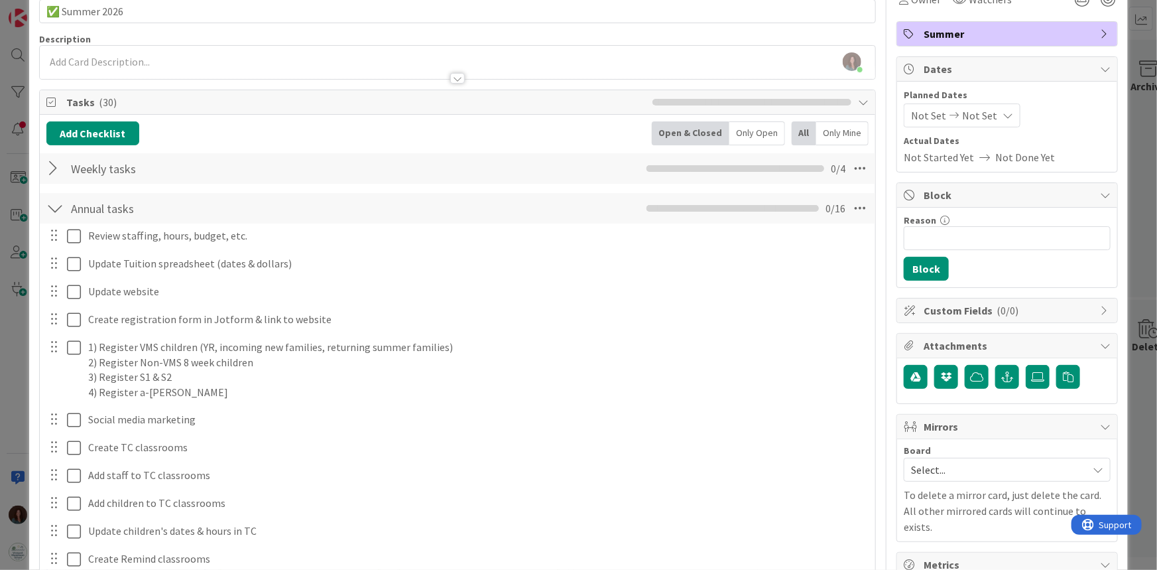
click at [58, 171] on div at bounding box center [54, 168] width 17 height 24
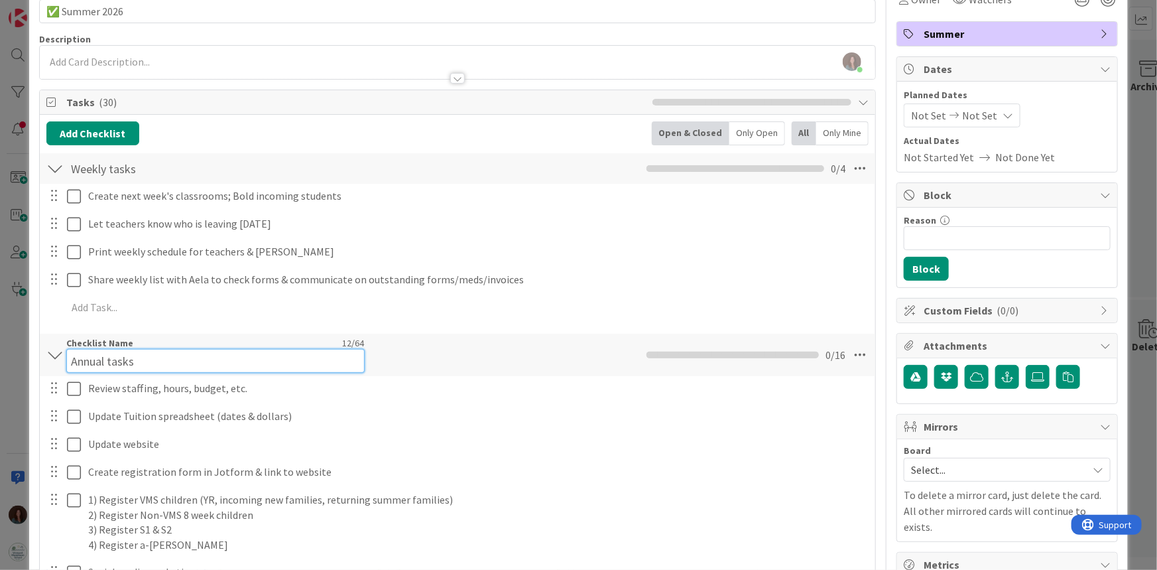
drag, startPoint x: 145, startPoint y: 343, endPoint x: 53, endPoint y: 349, distance: 91.7
click at [53, 349] on div "Annual tasks Checklist Name 12 / 64 Annual tasks 0 / 16" at bounding box center [458, 355] width 836 height 42
type input "Summer Tasks"
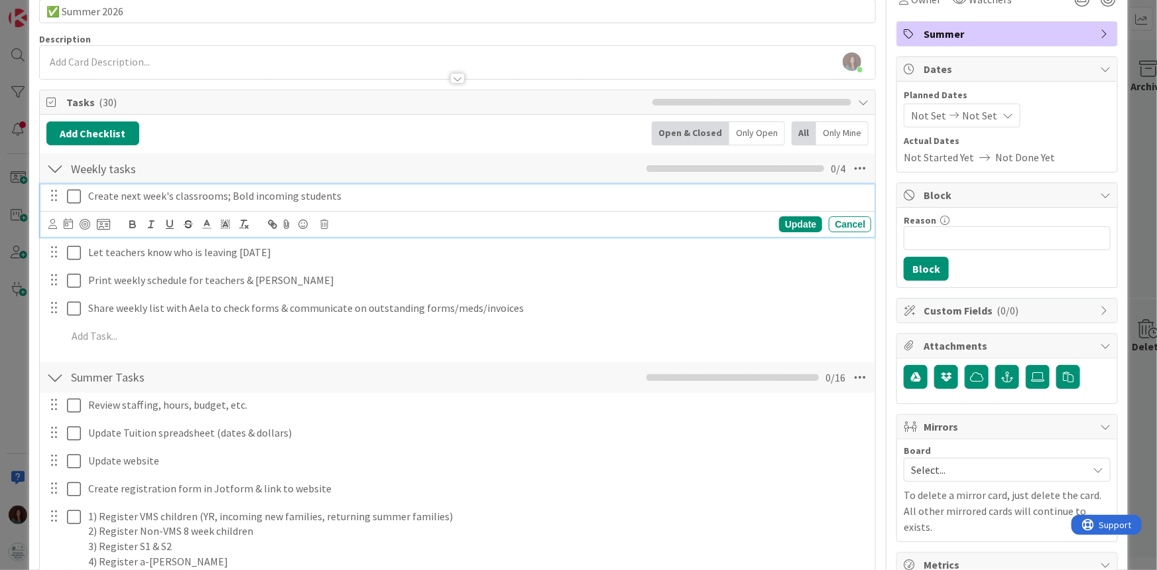
click at [183, 192] on p "Create next week's classrooms; Bold incoming students" at bounding box center [477, 195] width 778 height 15
click at [180, 192] on p "Create next week's classrooms; Bold incoming students" at bounding box center [477, 195] width 778 height 15
copy p "Create next week's classrooms; Bold incoming students"
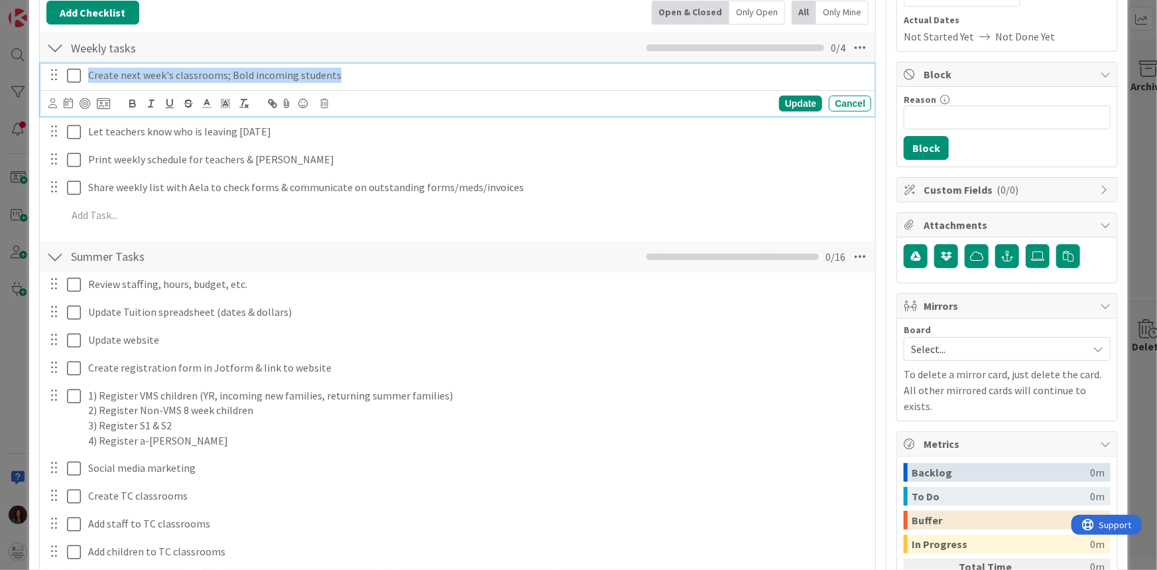
scroll to position [0, 0]
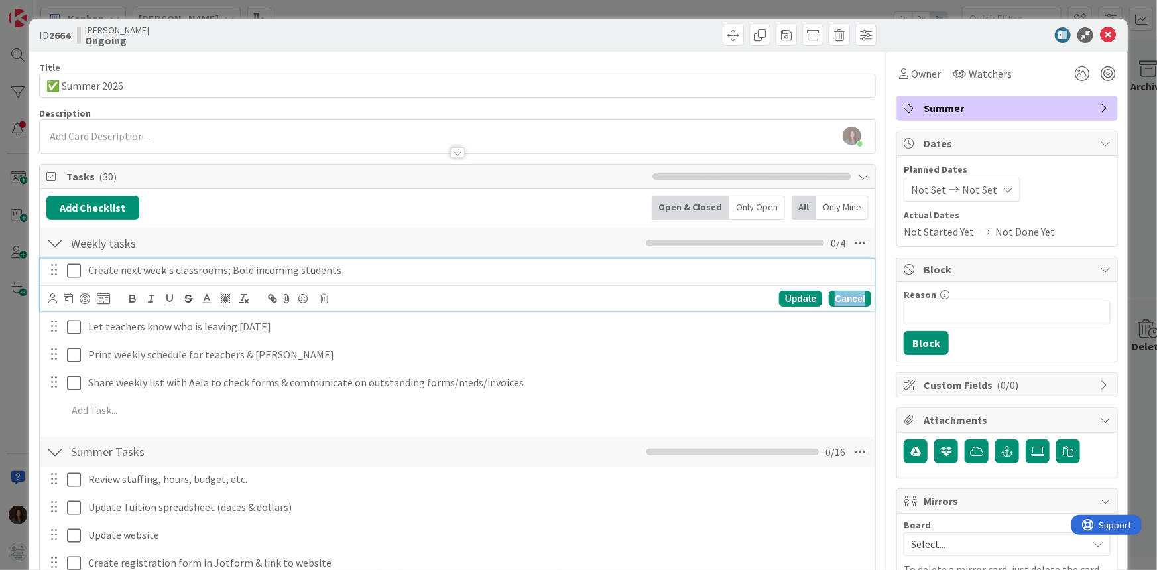
click at [841, 297] on div "Cancel" at bounding box center [850, 298] width 42 height 16
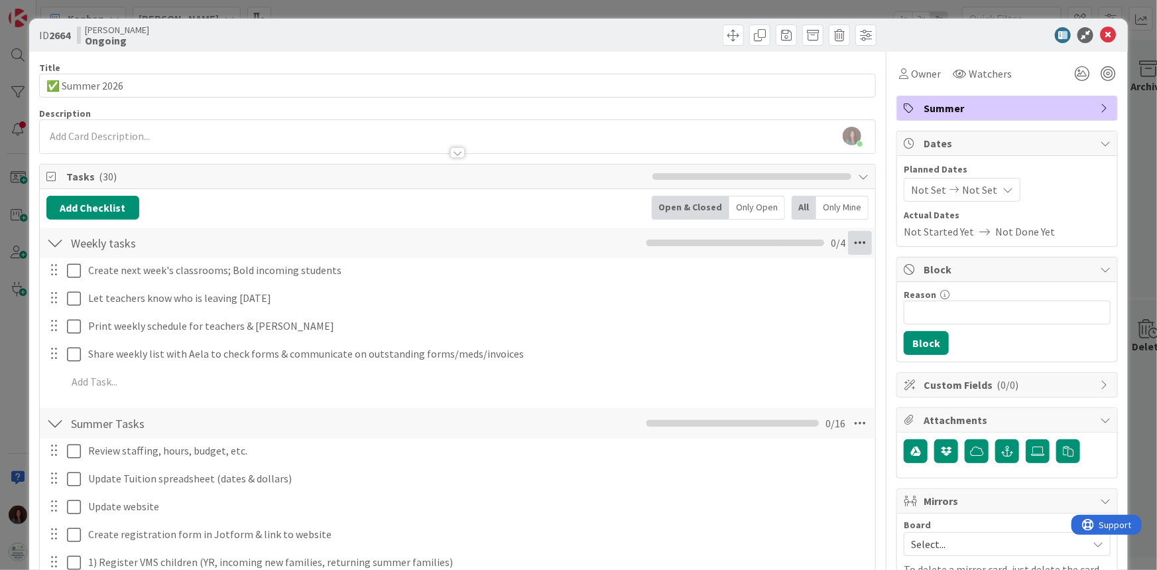
click at [851, 245] on icon at bounding box center [860, 243] width 24 height 24
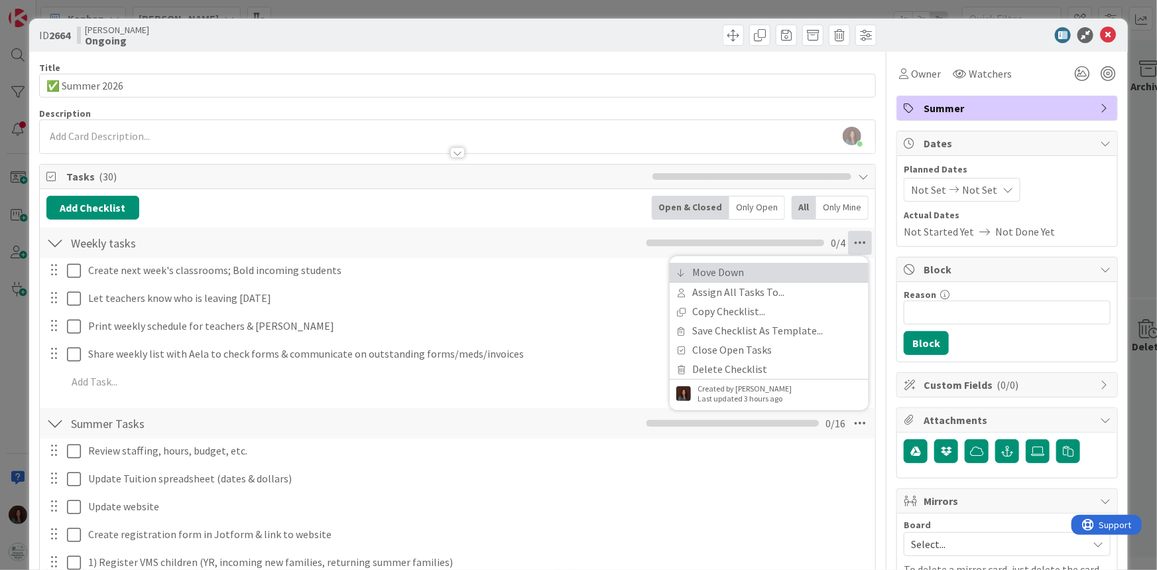
click at [820, 269] on link "Move Down" at bounding box center [769, 272] width 199 height 19
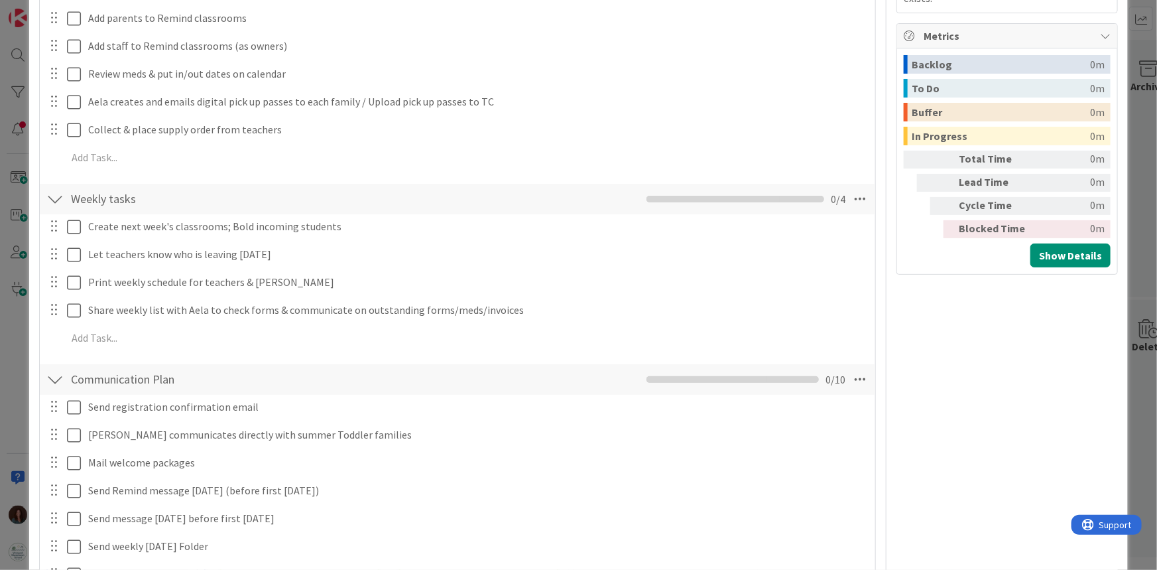
scroll to position [663, 0]
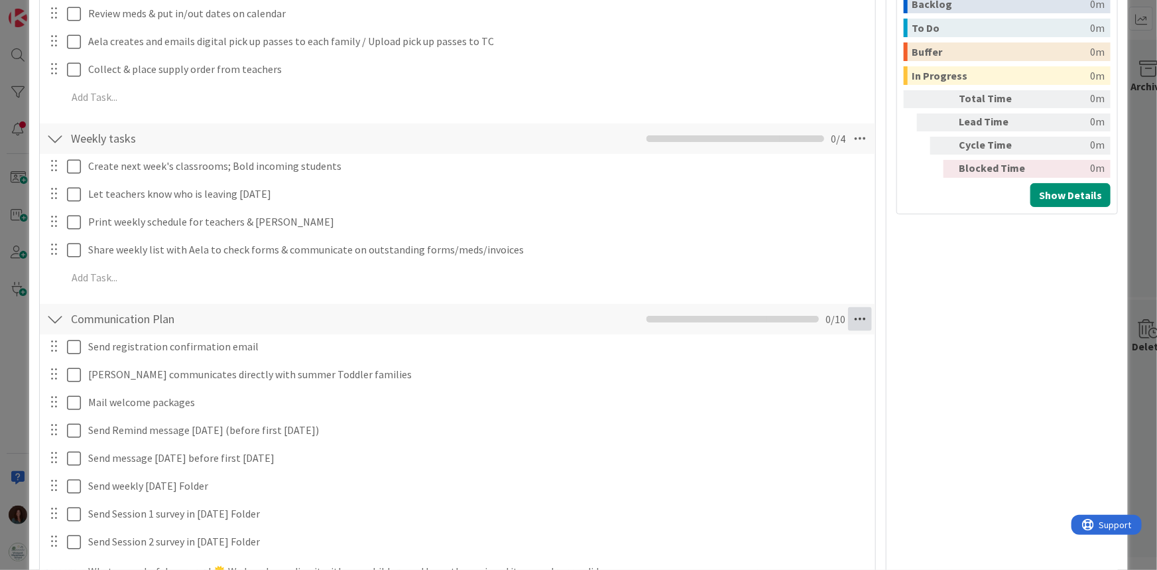
click at [855, 324] on icon at bounding box center [860, 319] width 24 height 24
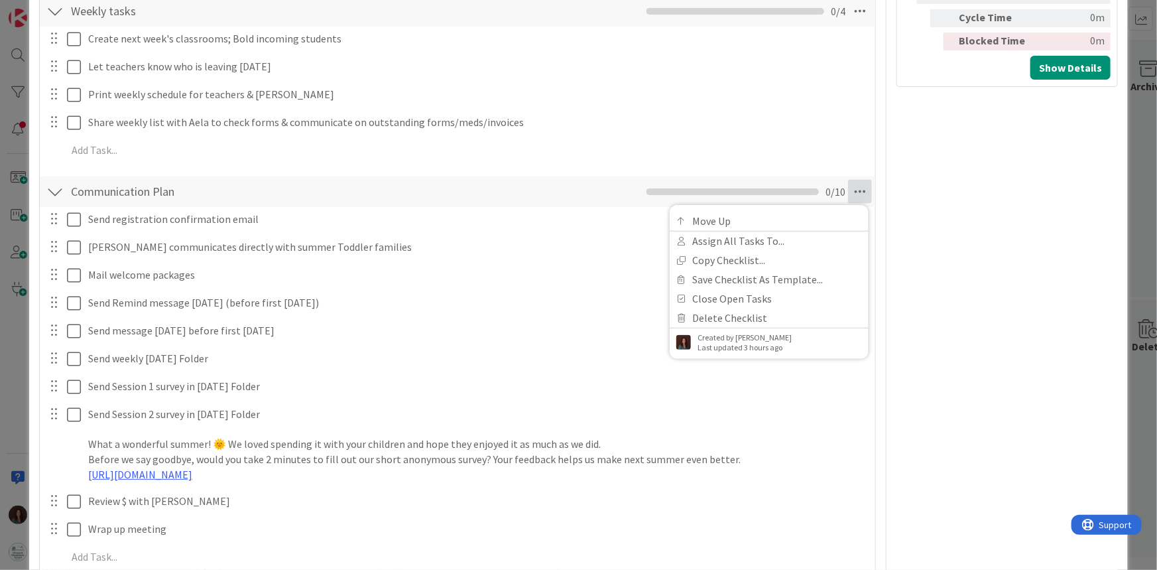
scroll to position [783, 0]
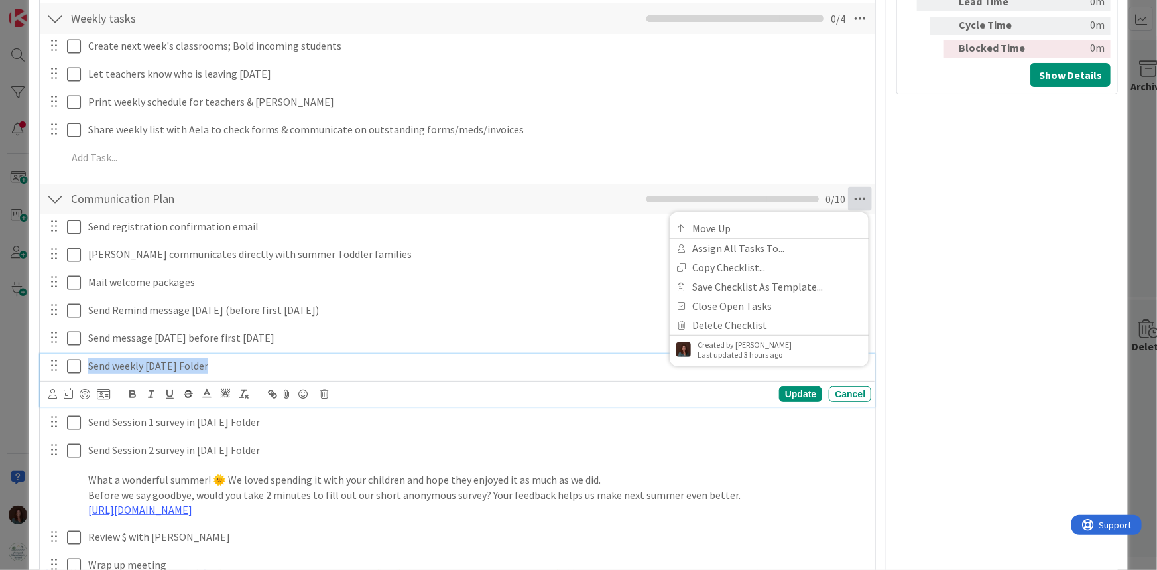
drag, startPoint x: 212, startPoint y: 365, endPoint x: 51, endPoint y: 362, distance: 160.5
click at [51, 362] on div "Send weekly [DATE] Folder" at bounding box center [459, 365] width 826 height 23
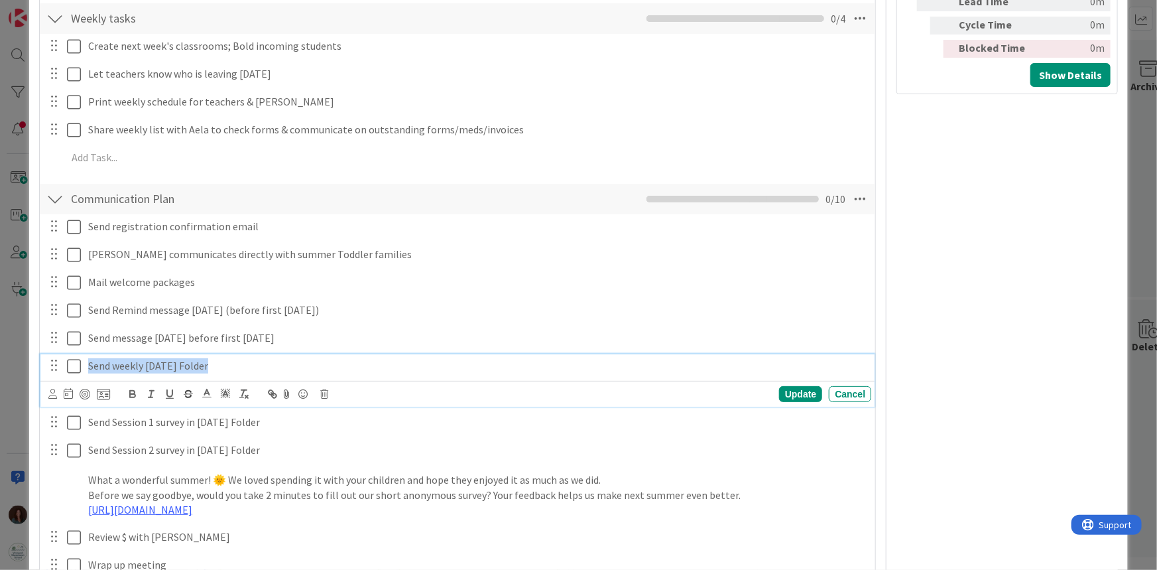
copy p "Send weekly [DATE] Folder"
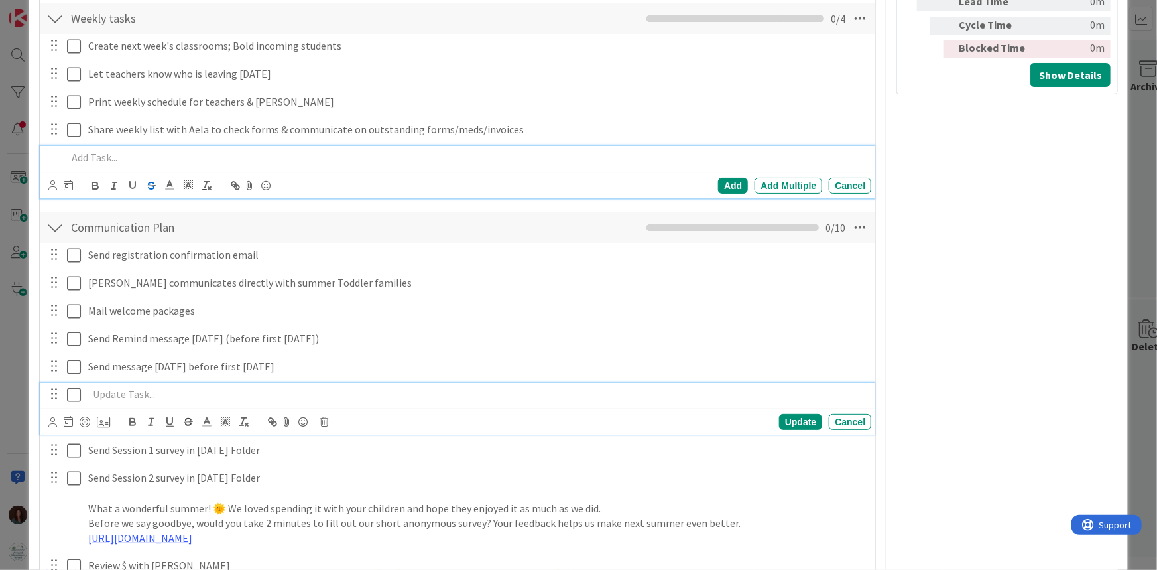
click at [144, 153] on div "Add Add Multiple Cancel" at bounding box center [457, 172] width 835 height 52
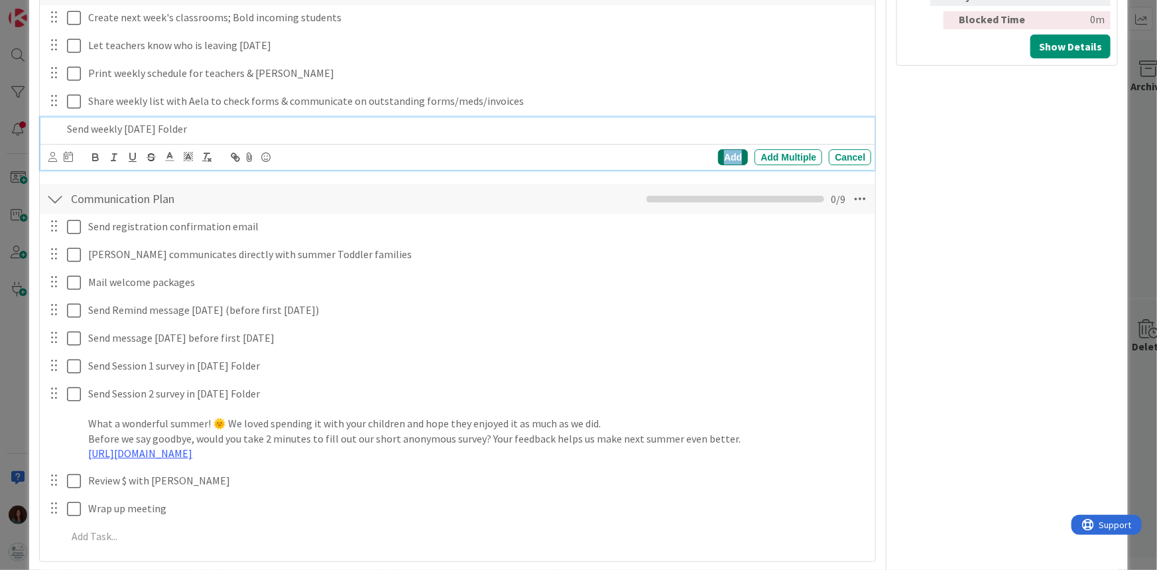
click at [721, 155] on div "Add" at bounding box center [733, 157] width 30 height 16
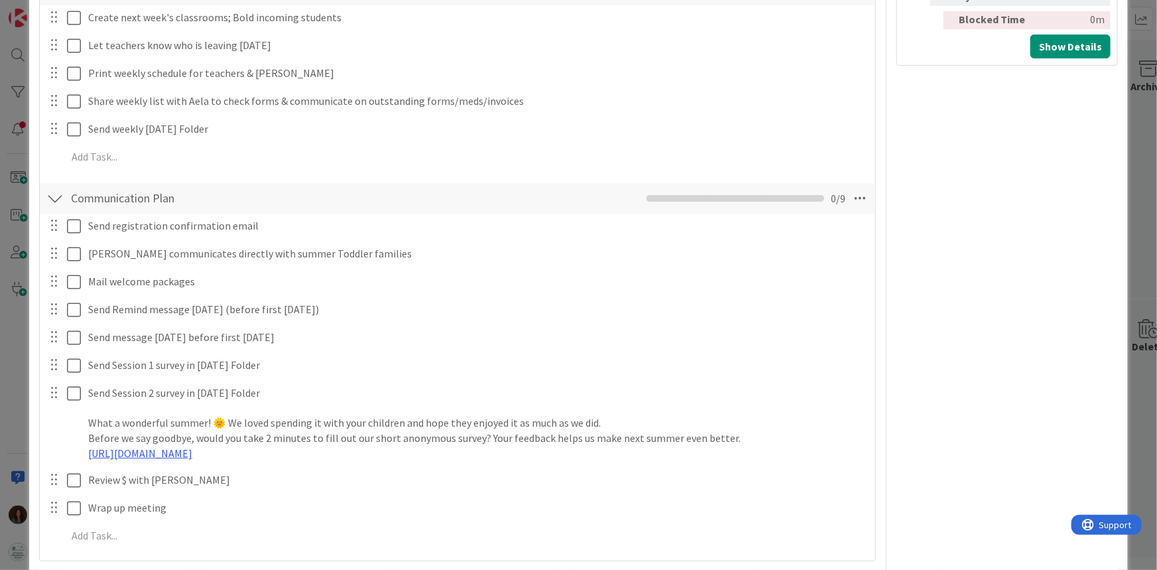
scroll to position [751, 0]
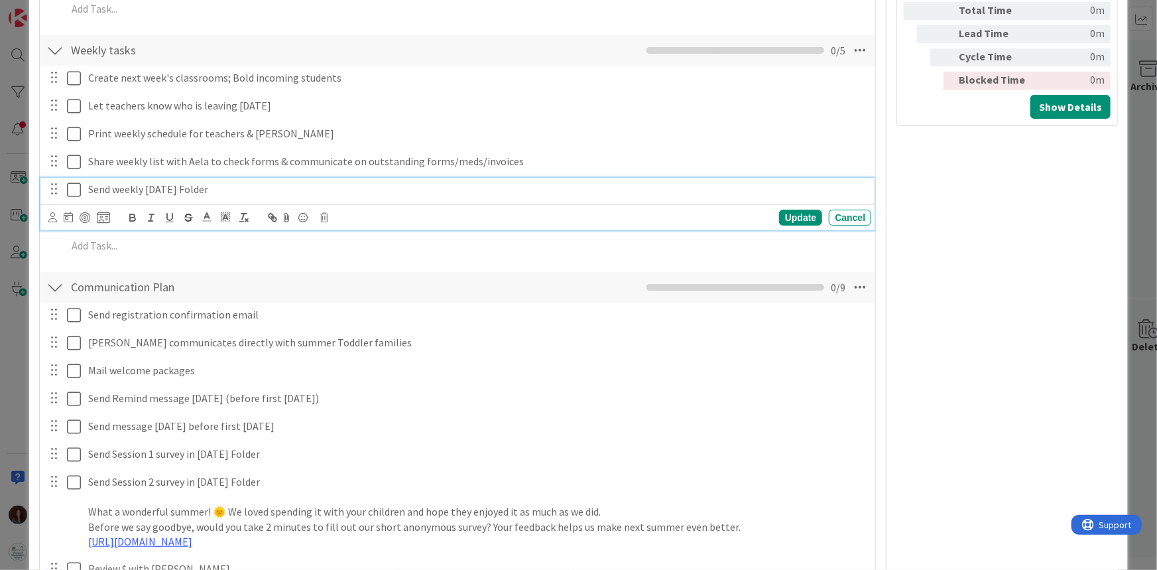
click at [224, 178] on div "Send weekly [DATE] Folder" at bounding box center [477, 189] width 788 height 23
click at [794, 217] on div "Update" at bounding box center [800, 218] width 43 height 16
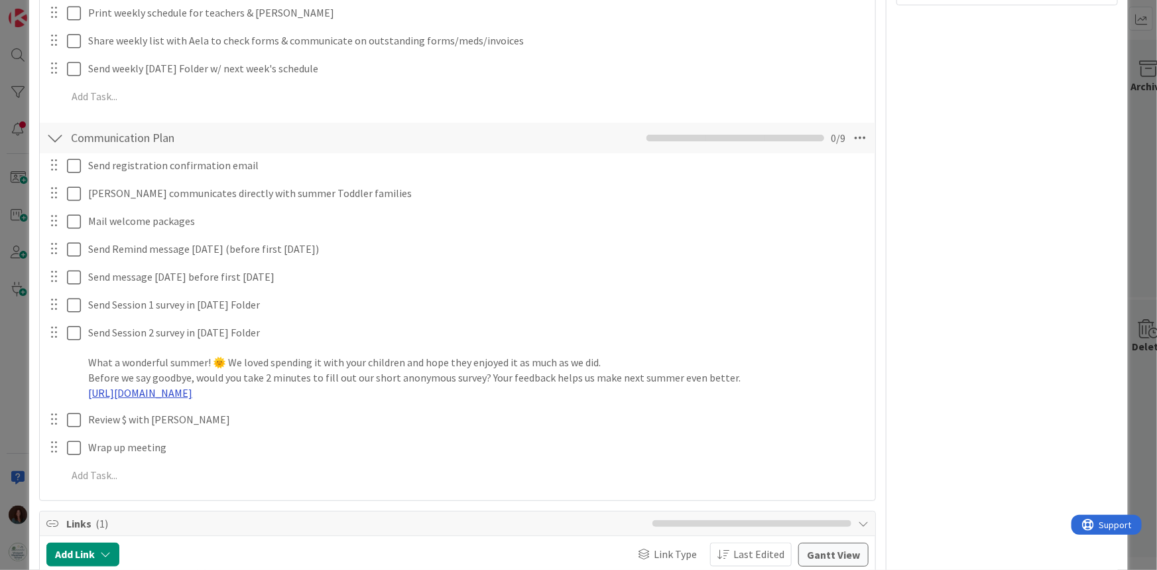
scroll to position [812, 0]
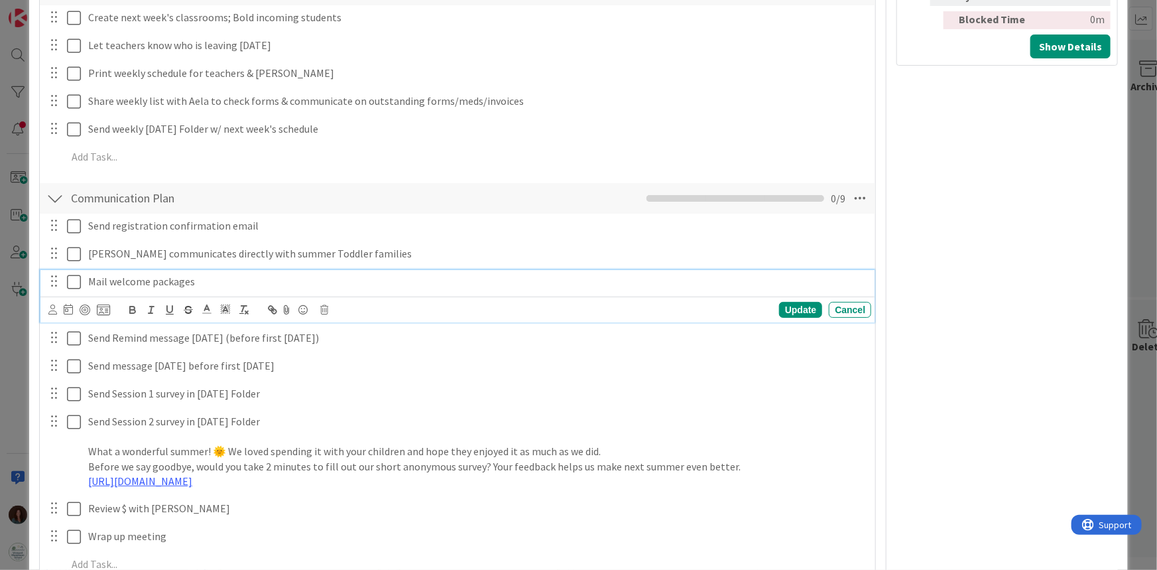
click at [254, 279] on p "Mail welcome packages" at bounding box center [477, 281] width 778 height 15
click at [851, 304] on div "Cancel" at bounding box center [850, 310] width 42 height 16
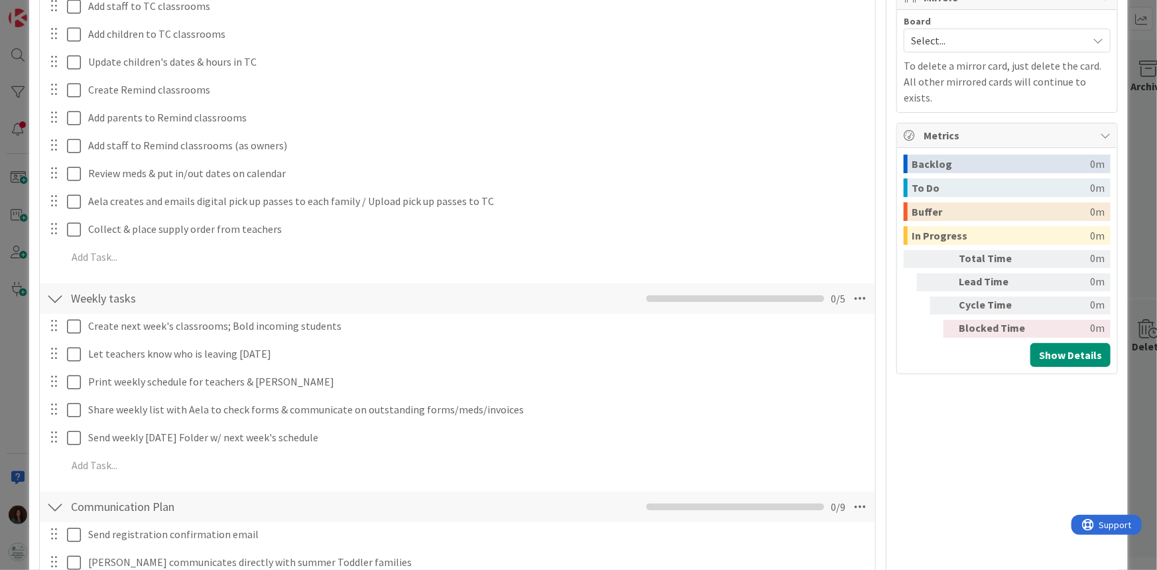
scroll to position [511, 0]
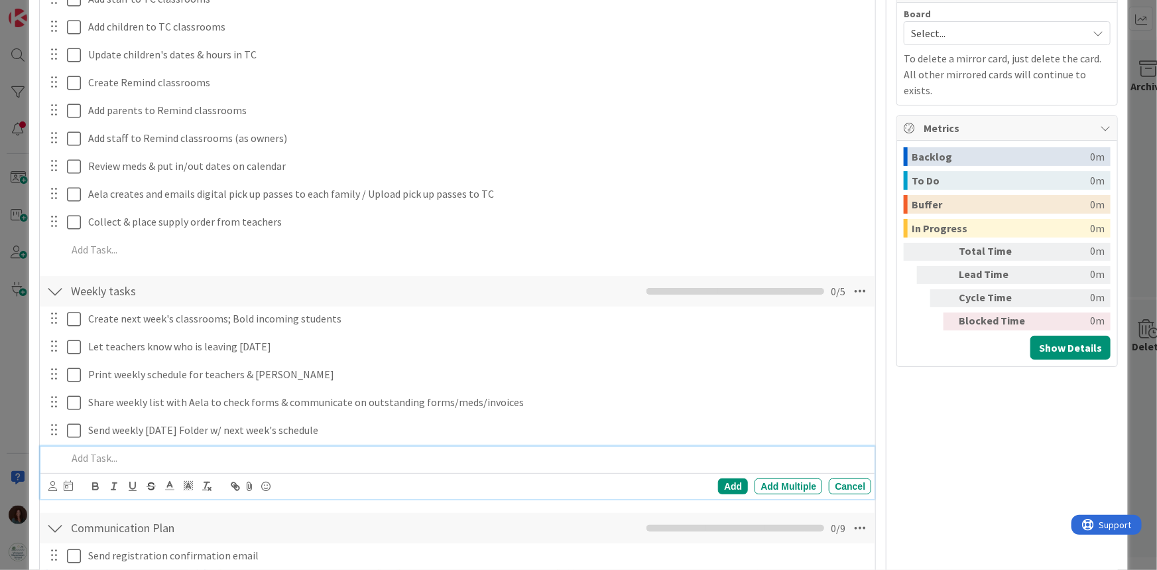
click at [197, 459] on p at bounding box center [467, 457] width 800 height 15
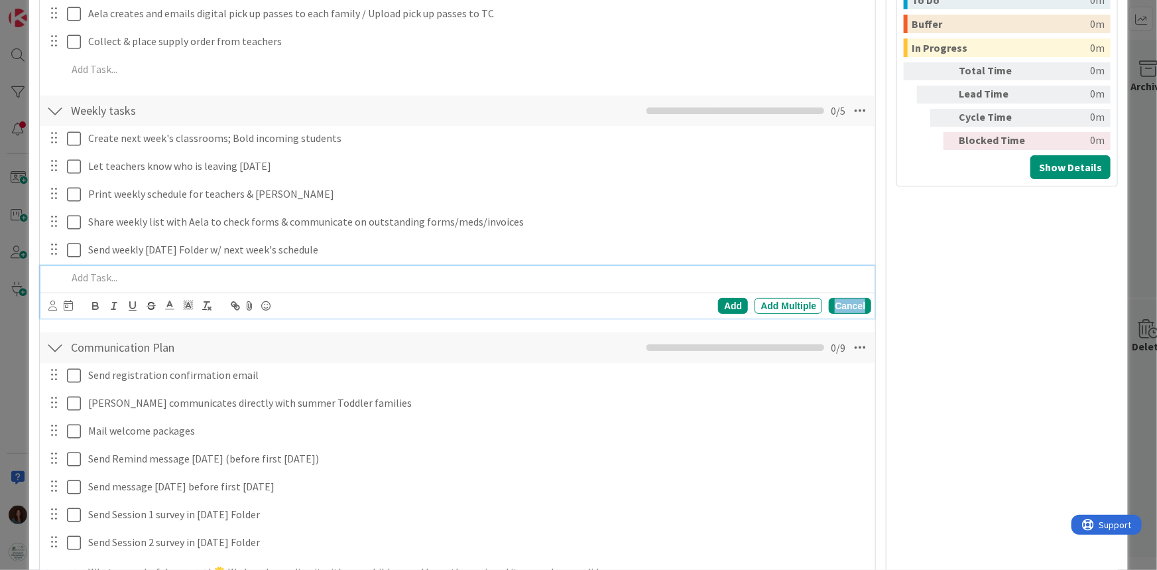
click at [855, 300] on div "Cancel" at bounding box center [850, 306] width 42 height 16
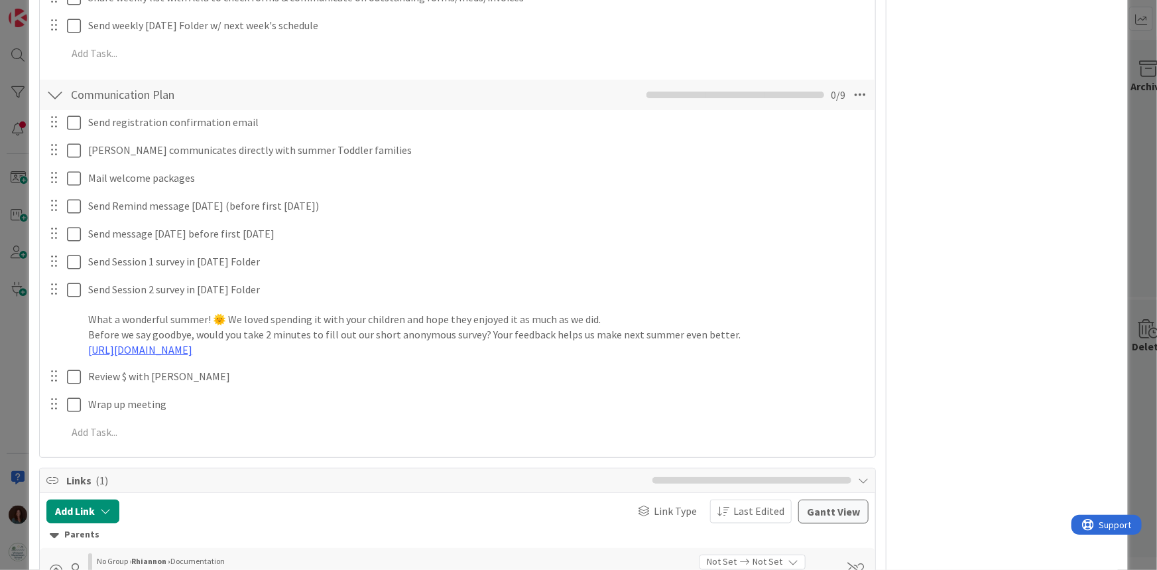
scroll to position [932, 0]
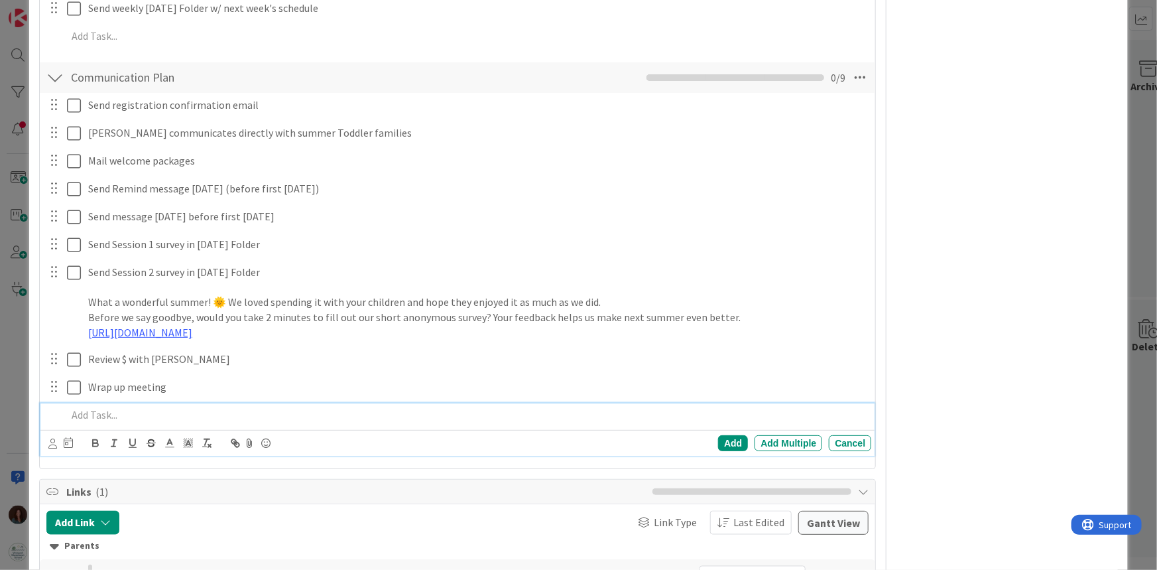
click at [192, 411] on p at bounding box center [467, 414] width 800 height 15
click at [723, 445] on div "Add" at bounding box center [733, 443] width 30 height 16
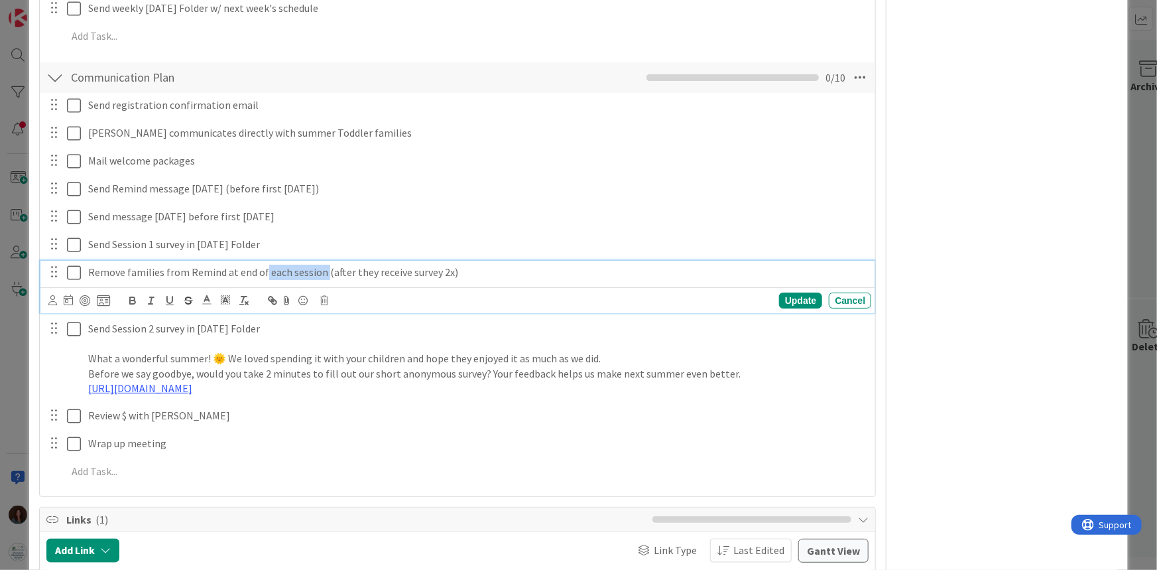
drag, startPoint x: 261, startPoint y: 272, endPoint x: 322, endPoint y: 272, distance: 61.7
click at [322, 272] on p "Remove families from Remind at end of each session (after they receive survey 2…" at bounding box center [477, 272] width 778 height 15
click at [164, 269] on p "Remove families from Remind at end of S1 (after they receive survey 2x)" at bounding box center [477, 272] width 778 height 15
click at [281, 271] on p "Remove families that have left from Remind at end of S1 (after they receive sur…" at bounding box center [477, 272] width 778 height 15
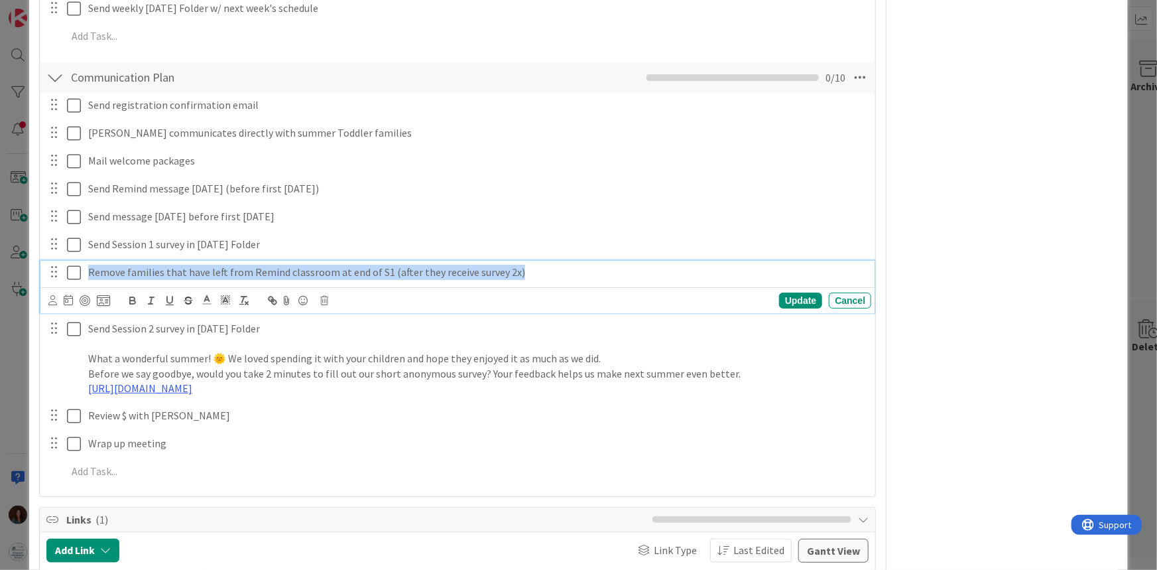
drag, startPoint x: 556, startPoint y: 269, endPoint x: 53, endPoint y: 272, distance: 502.7
click at [53, 272] on div "Remove families that have left from Remind classroom at end of S1 (after they r…" at bounding box center [459, 272] width 826 height 23
copy p "Remove families that have left from Remind classroom at end of S1 (after they r…"
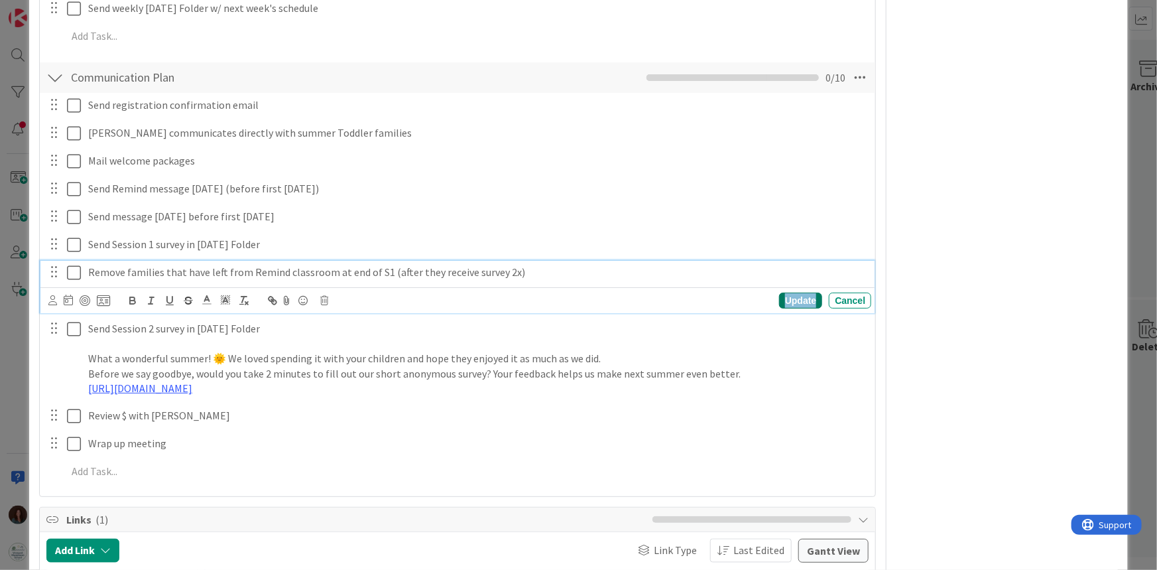
click at [792, 295] on div "Update" at bounding box center [800, 300] width 43 height 16
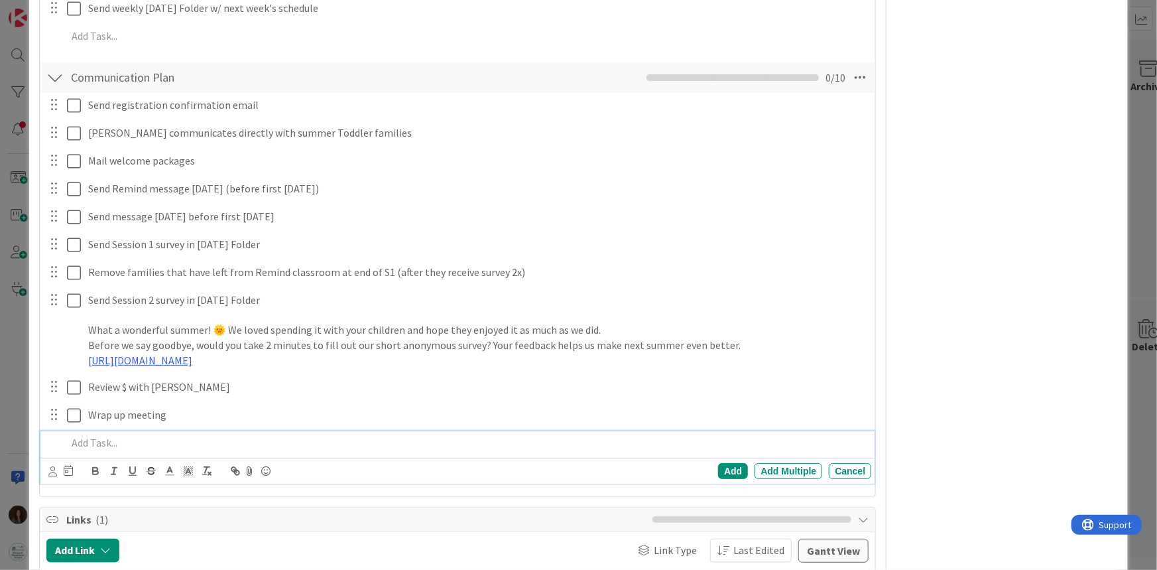
click at [168, 440] on p at bounding box center [467, 442] width 800 height 15
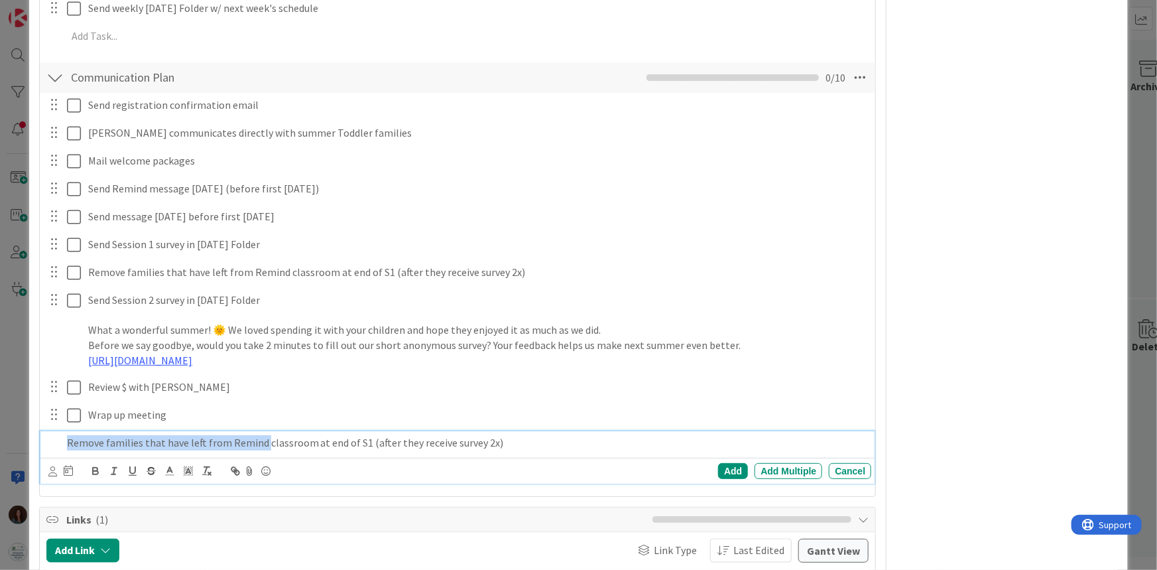
drag, startPoint x: 263, startPoint y: 438, endPoint x: -33, endPoint y: 442, distance: 295.8
click at [0, 442] on html "[PERSON_NAME] 1x 2x 3x 17 Documentation Cards in this column are static cards t…" at bounding box center [578, 285] width 1157 height 570
click at [275, 438] on p "Archive summer Remind classroom at end of S1 (after they receive survey 2x)" at bounding box center [467, 442] width 800 height 15
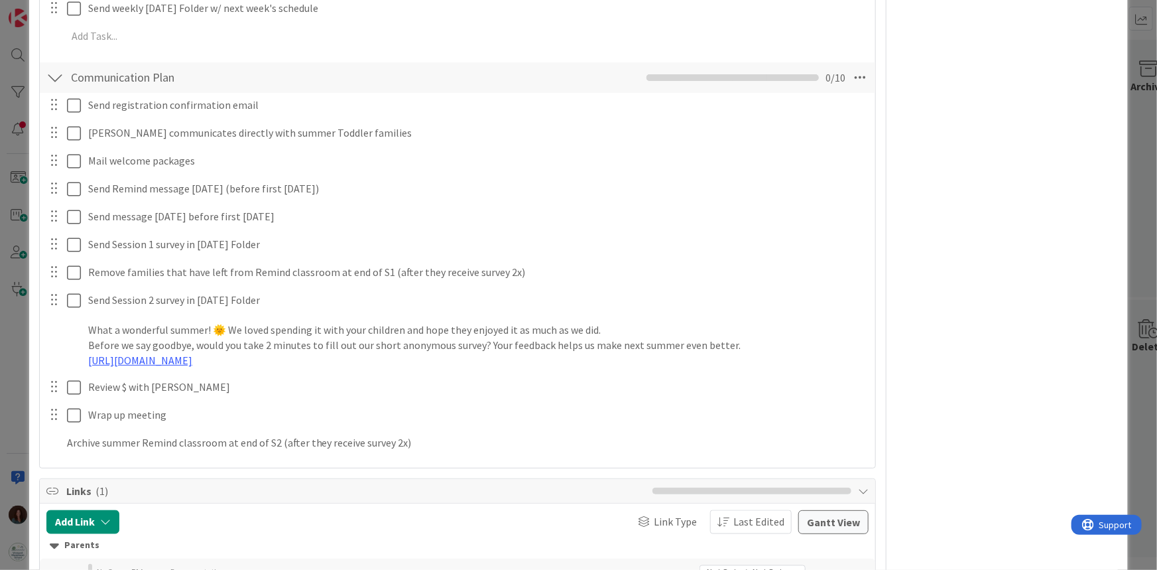
click at [729, 470] on div "Title 13 / 128 ✅ Summer 2026 Description [PERSON_NAME] joined 6 m ago Owner Wat…" at bounding box center [458, 284] width 838 height 2330
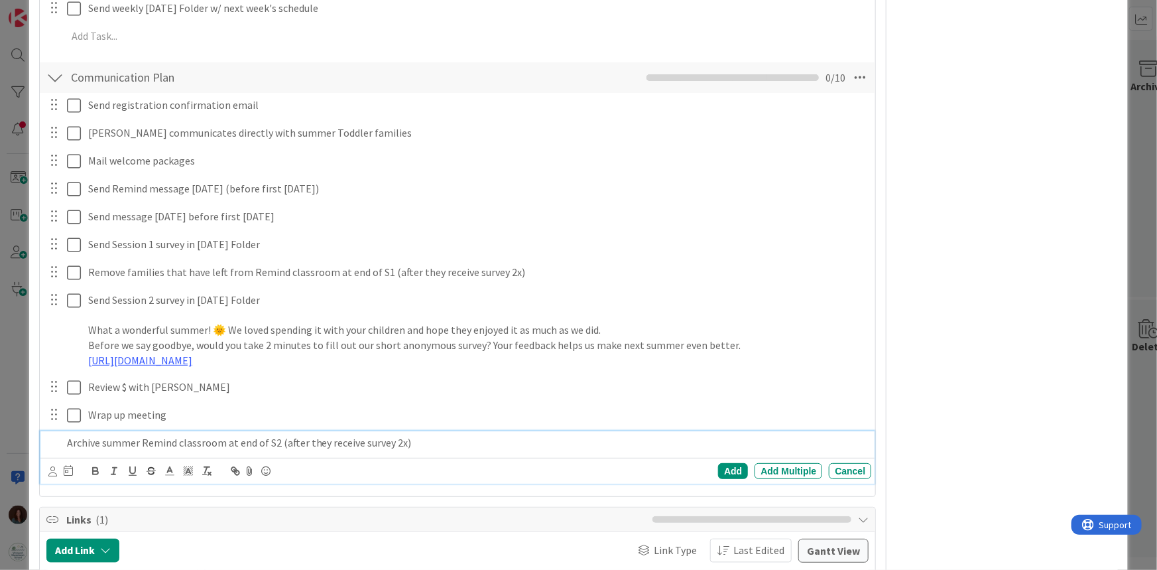
click at [418, 444] on p "Archive summer Remind classroom at end of S2 (after they receive survey 2x)" at bounding box center [467, 442] width 800 height 15
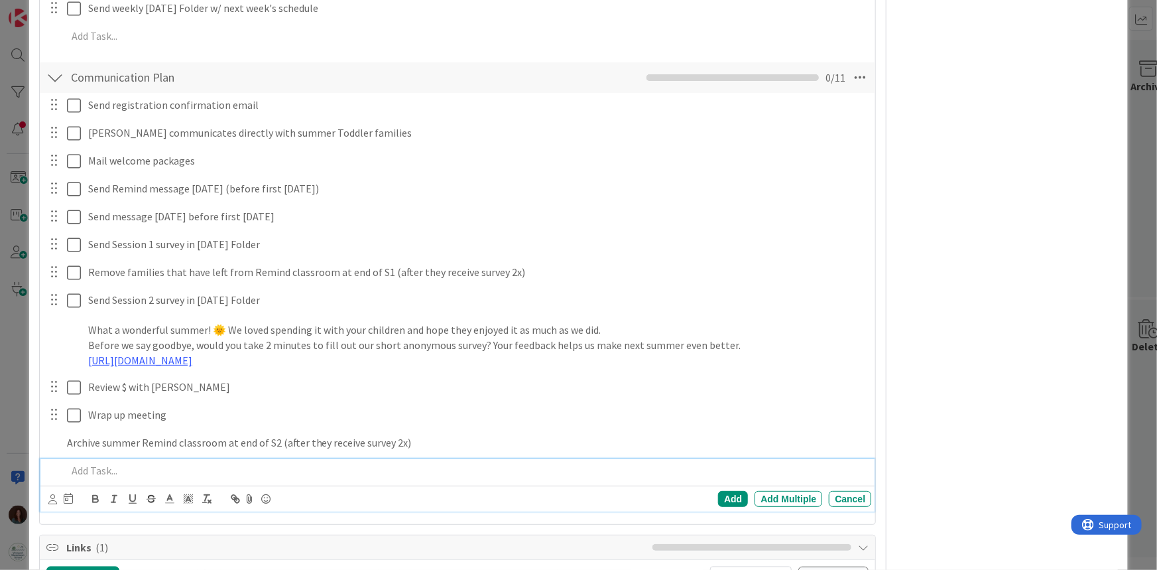
scroll to position [960, 0]
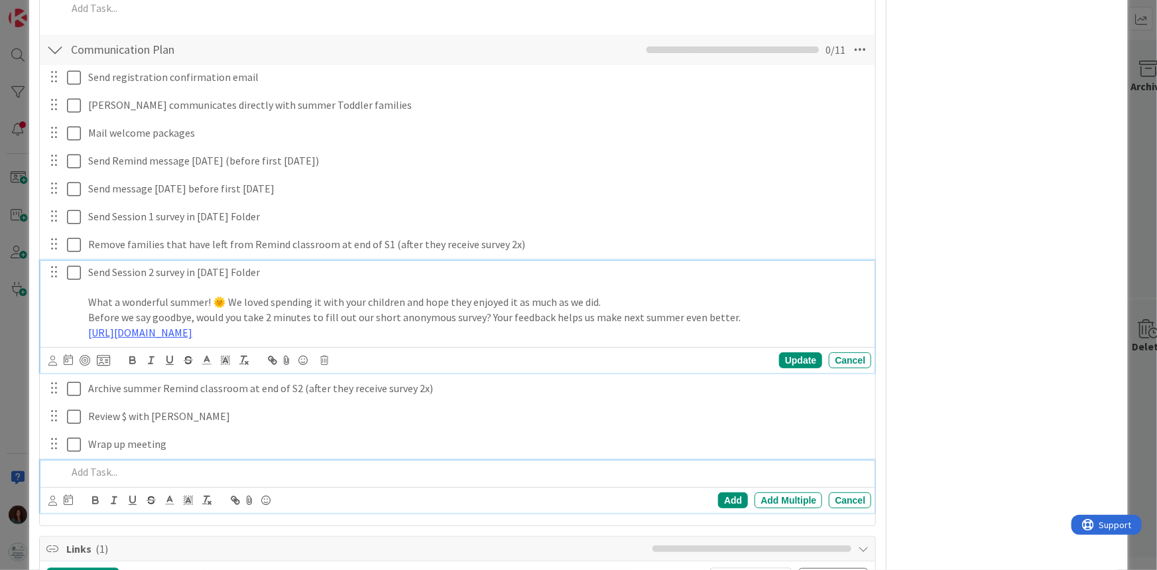
drag, startPoint x: 820, startPoint y: 331, endPoint x: 58, endPoint y: 307, distance: 761.6
click at [58, 307] on div "Send Session 2 survey in [DATE] Folder What a wonderful summer! 🌞 We loved spen…" at bounding box center [459, 303] width 826 height 84
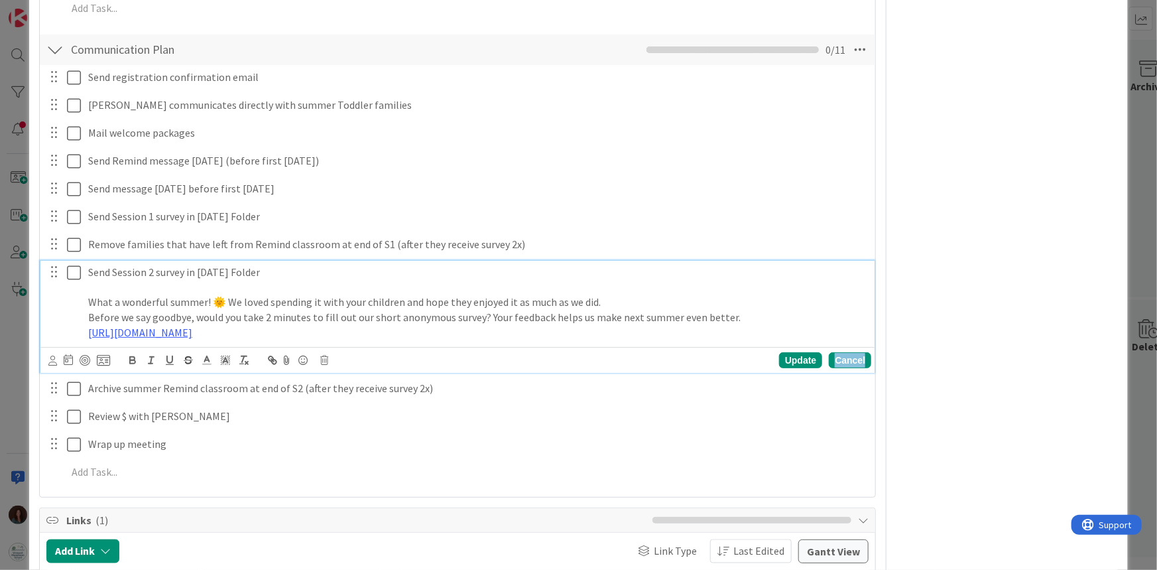
click at [856, 355] on div "Cancel" at bounding box center [850, 360] width 42 height 16
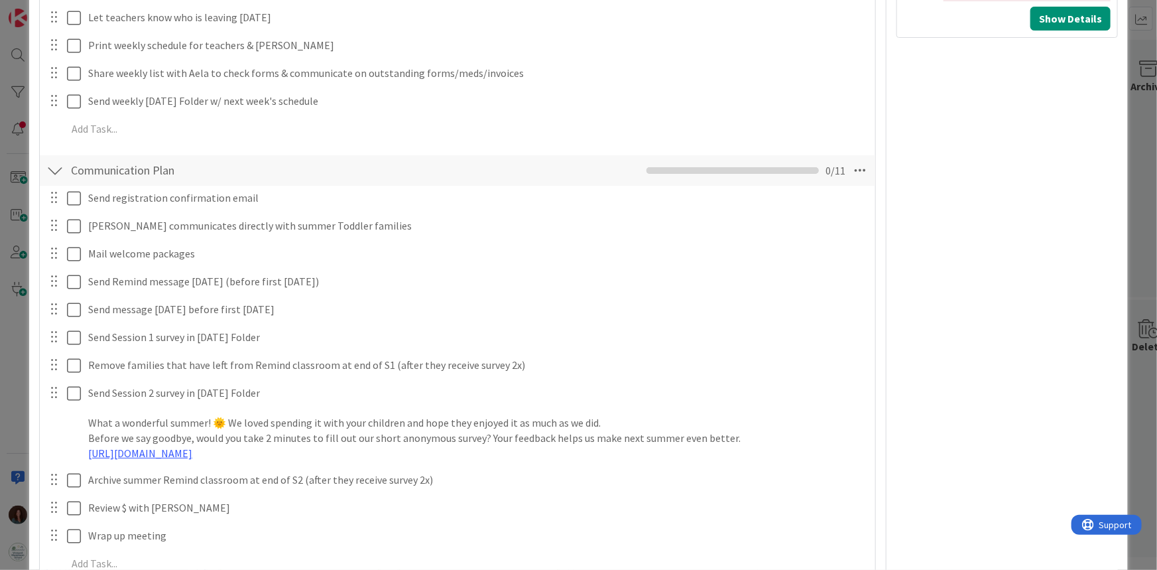
scroll to position [658, 0]
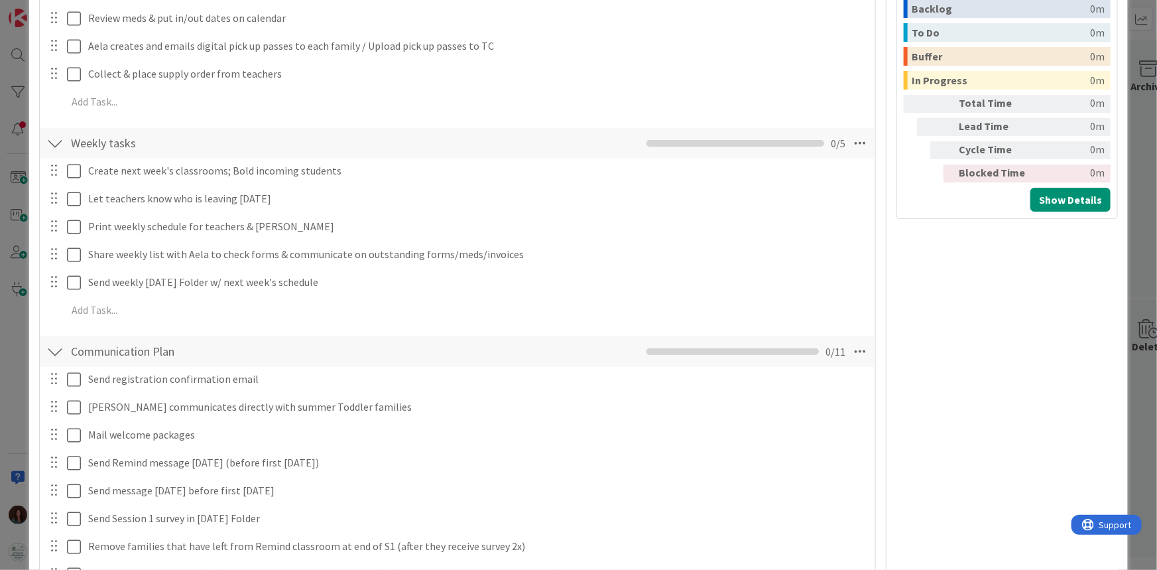
click at [48, 346] on div at bounding box center [54, 352] width 17 height 24
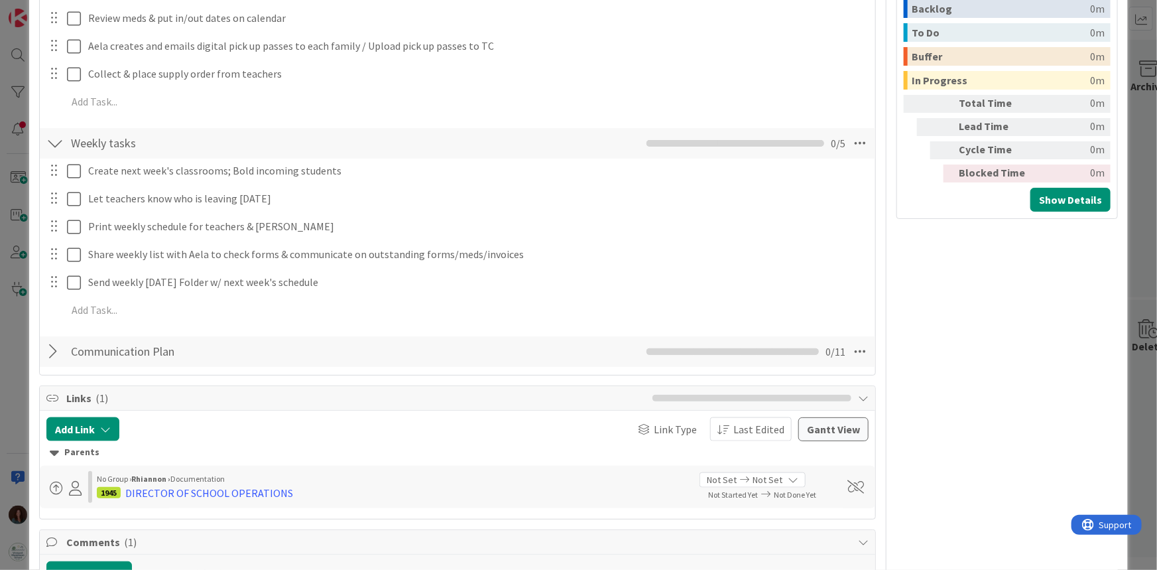
click at [53, 141] on div at bounding box center [54, 143] width 17 height 24
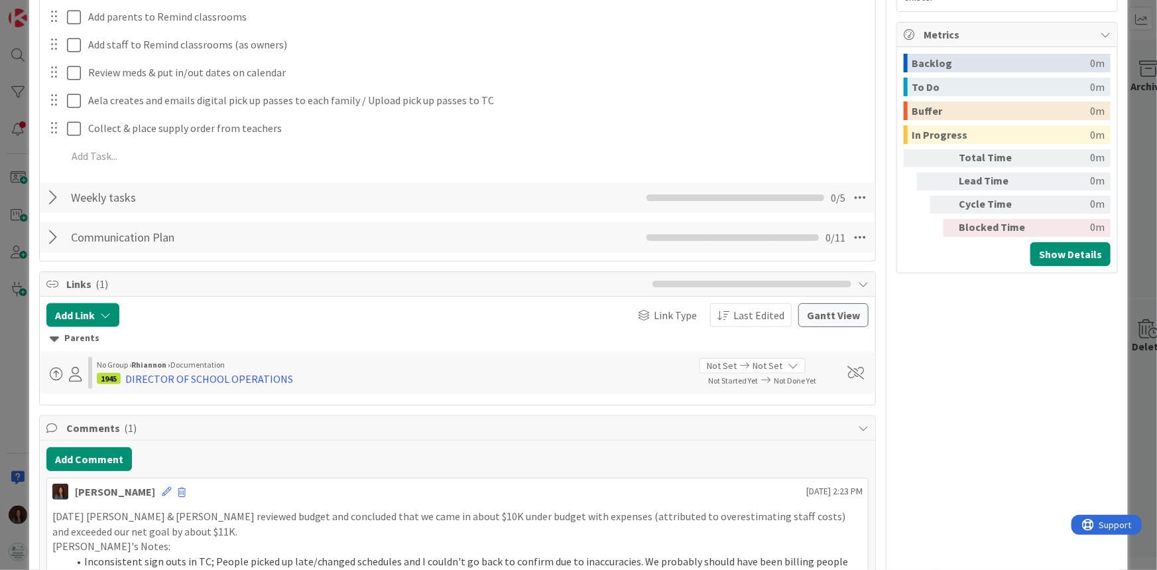
scroll to position [538, 0]
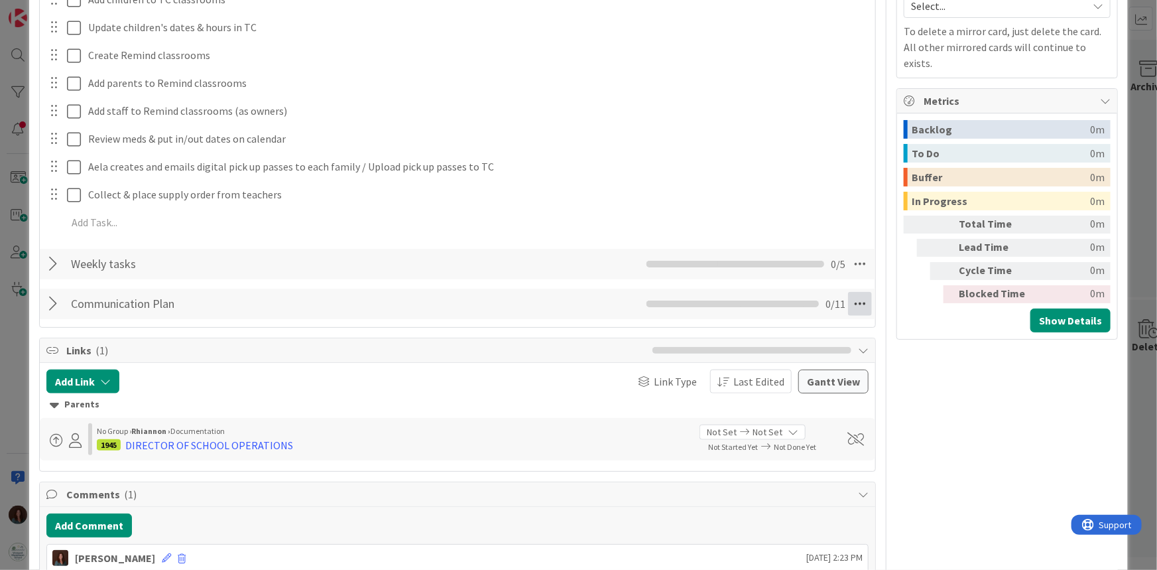
click at [853, 300] on icon at bounding box center [860, 304] width 24 height 24
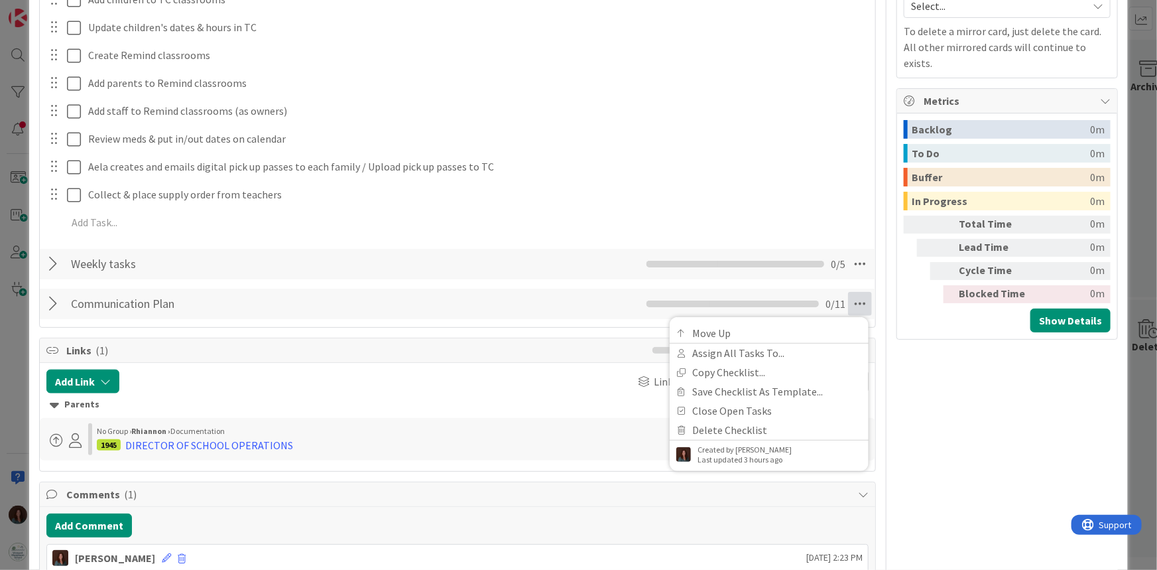
click at [814, 318] on div "Move Up Assign All Tasks To... Copy Checklist... Save Checklist As Template... …" at bounding box center [769, 394] width 199 height 154
click at [811, 324] on link "Move Up" at bounding box center [769, 333] width 199 height 19
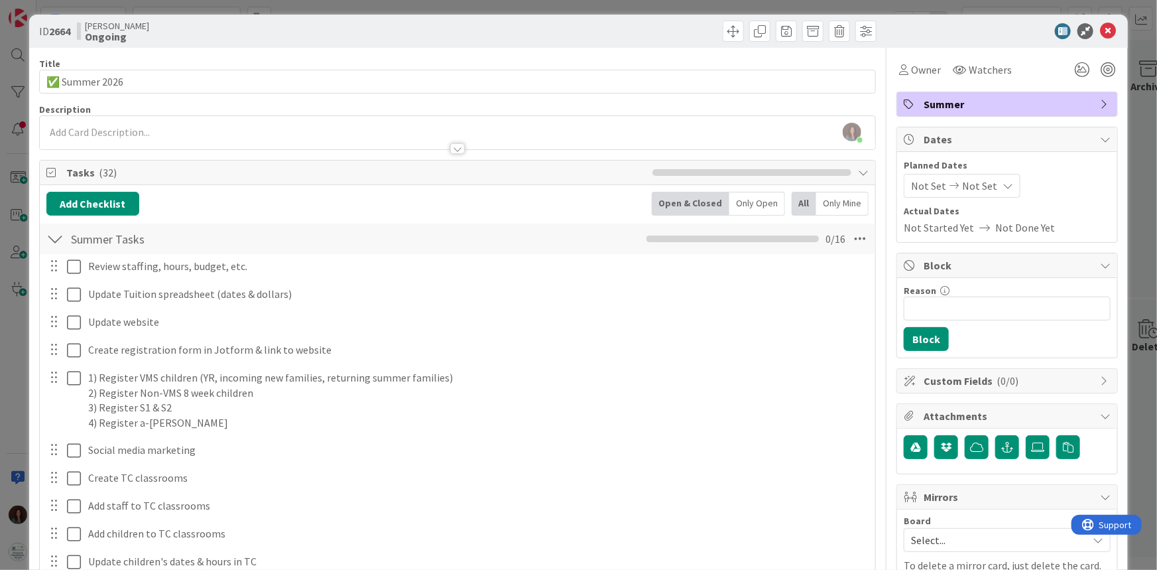
scroll to position [0, 0]
